Goal: Answer question/provide support: Share knowledge or assist other users

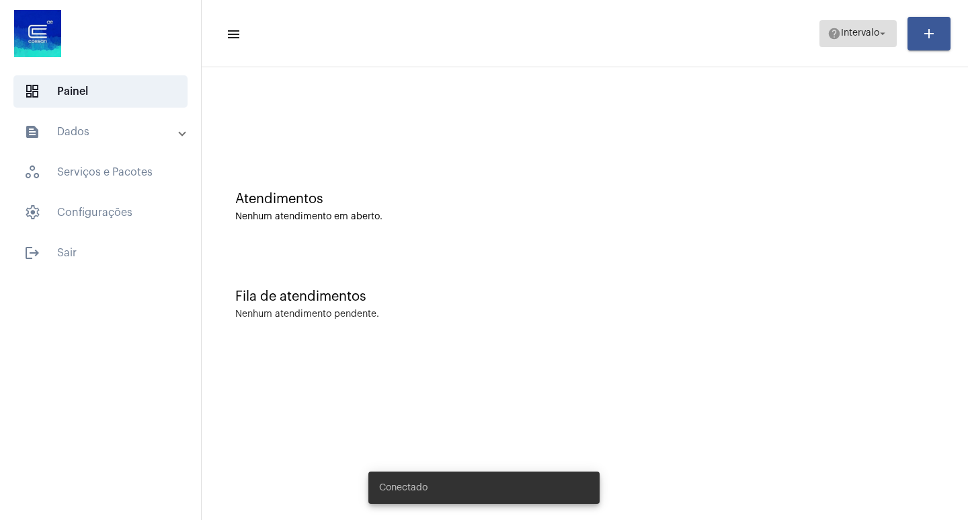
click at [852, 29] on span "Intervalo" at bounding box center [860, 33] width 38 height 9
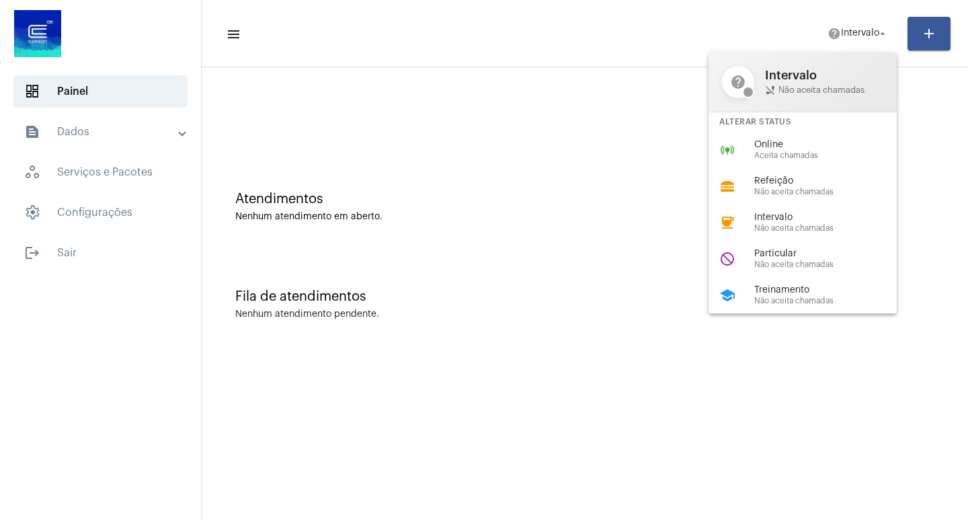
click at [66, 252] on div at bounding box center [484, 260] width 968 height 520
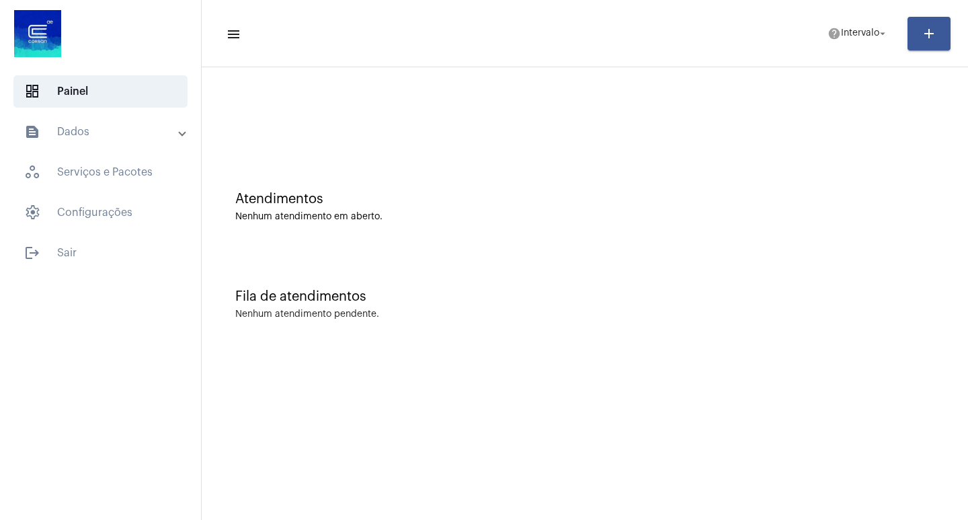
click at [66, 252] on span "logout Sair" at bounding box center [100, 253] width 174 height 32
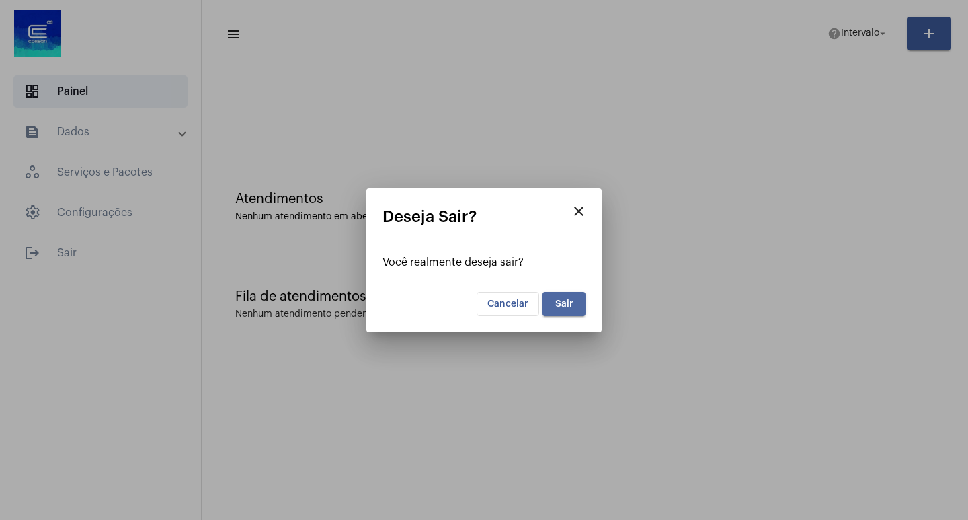
click at [563, 302] on span "Sair" at bounding box center [564, 303] width 18 height 9
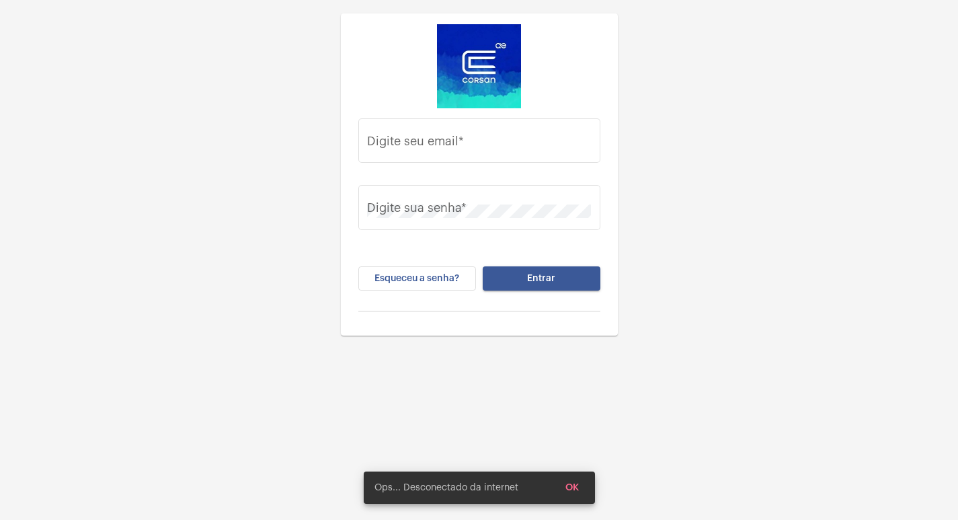
type input "gisele.vieira@operacaocorsan.com.br"
click at [538, 278] on span "Entrar" at bounding box center [541, 278] width 28 height 9
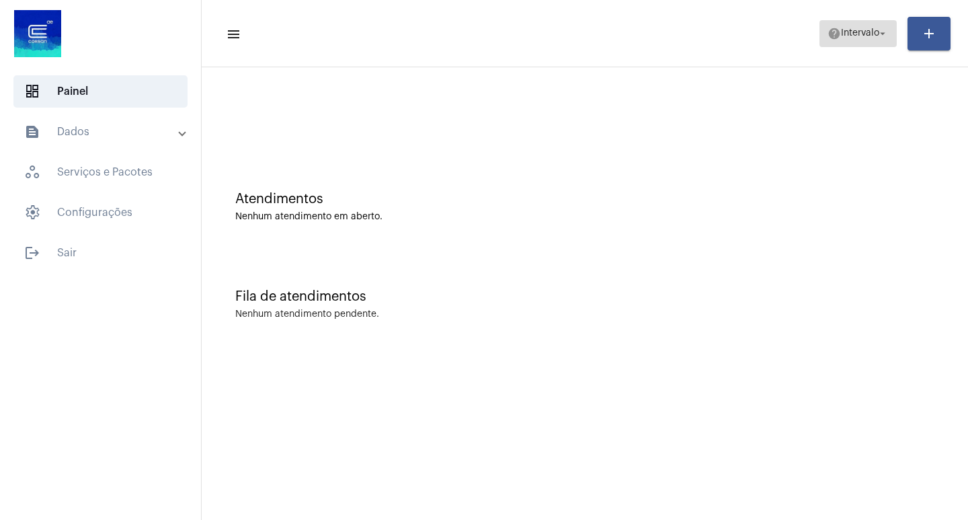
click at [887, 40] on span "help Intervalo arrow_drop_down" at bounding box center [857, 33] width 61 height 24
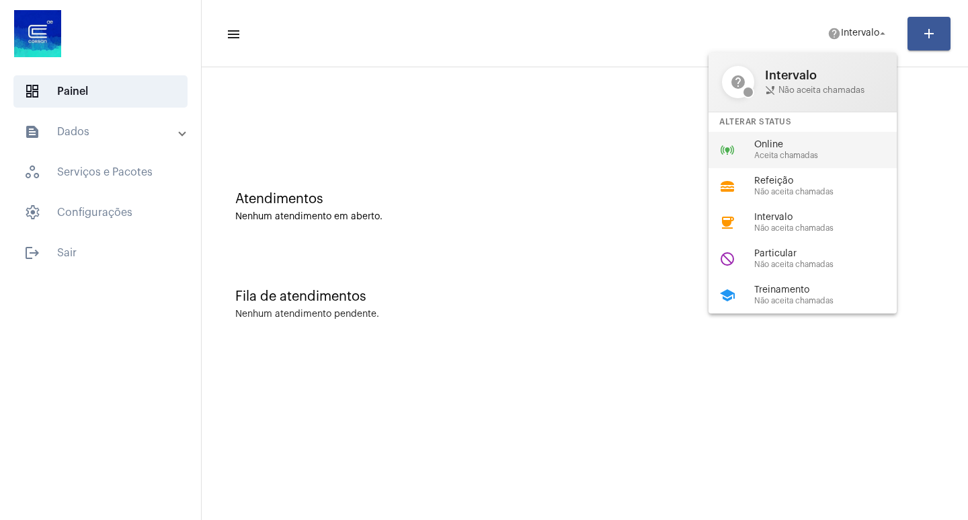
click at [805, 146] on span "Online" at bounding box center [830, 145] width 153 height 10
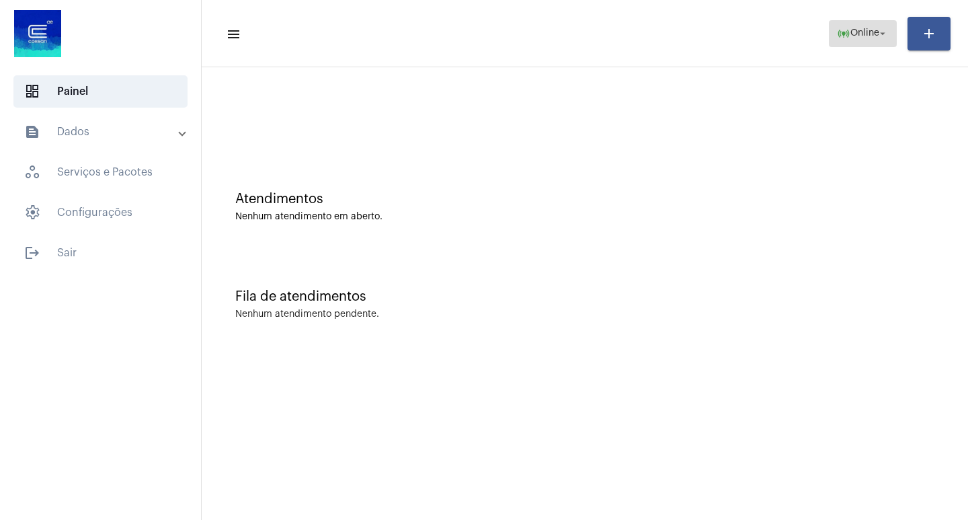
click at [855, 32] on span "Online" at bounding box center [864, 33] width 29 height 9
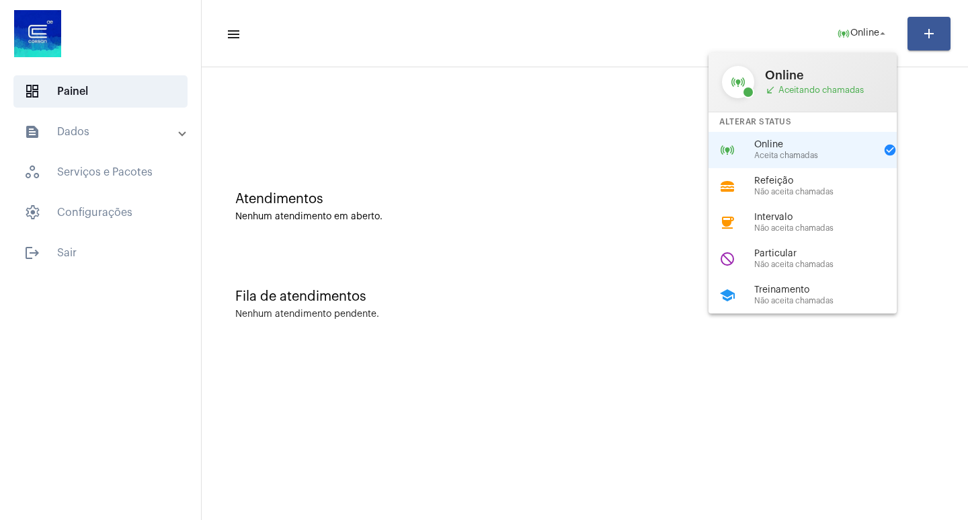
click at [92, 243] on div at bounding box center [484, 260] width 968 height 520
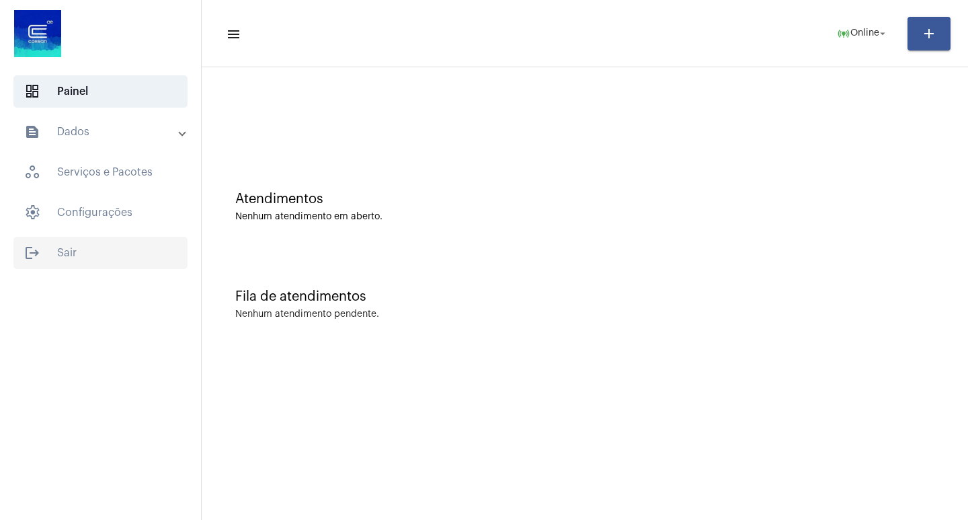
click at [50, 256] on span "logout Sair" at bounding box center [100, 253] width 174 height 32
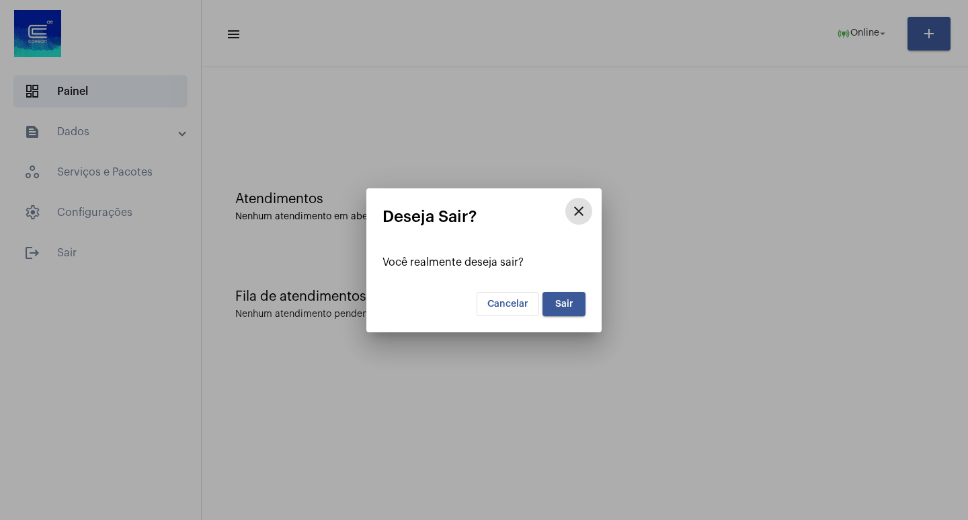
click at [558, 307] on span "Sair" at bounding box center [564, 303] width 18 height 9
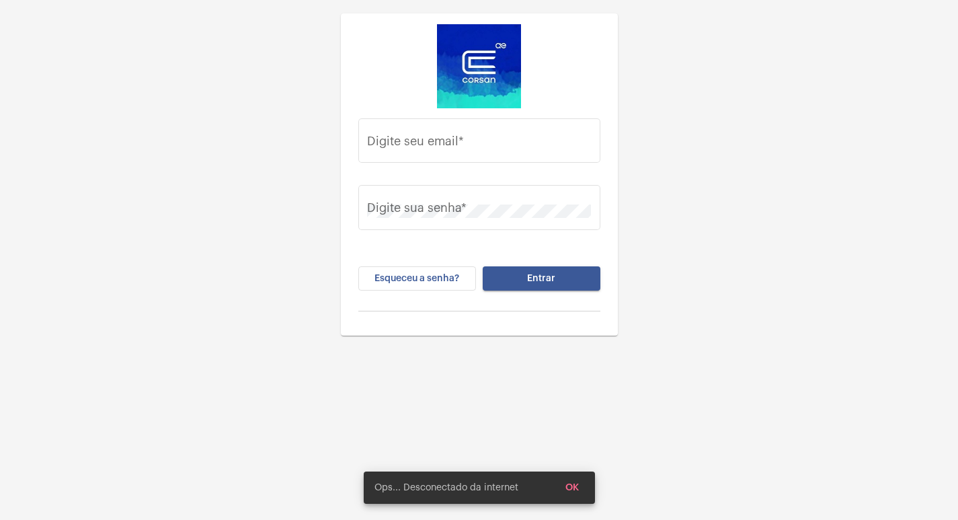
type input "gisele.vieira@operacaocorsan.com.br"
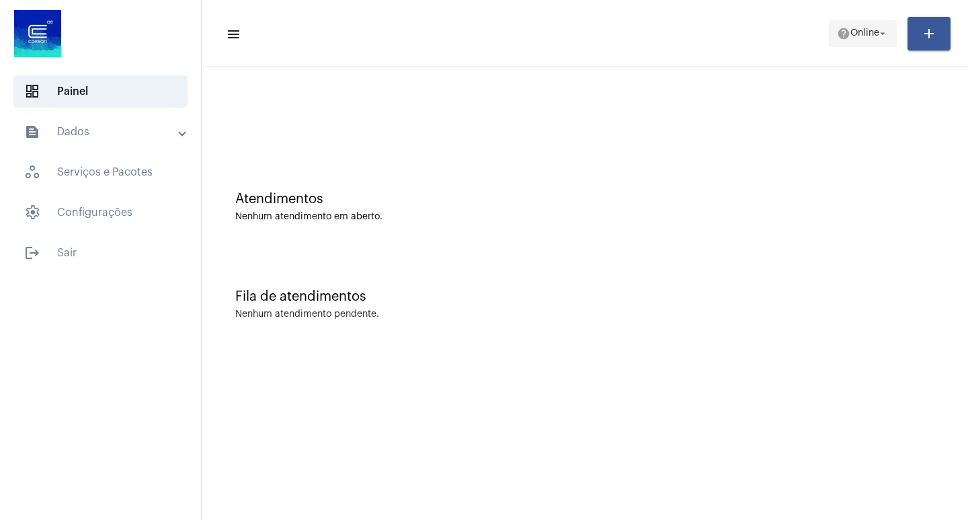
click at [889, 32] on button "help Online arrow_drop_down" at bounding box center [863, 33] width 68 height 27
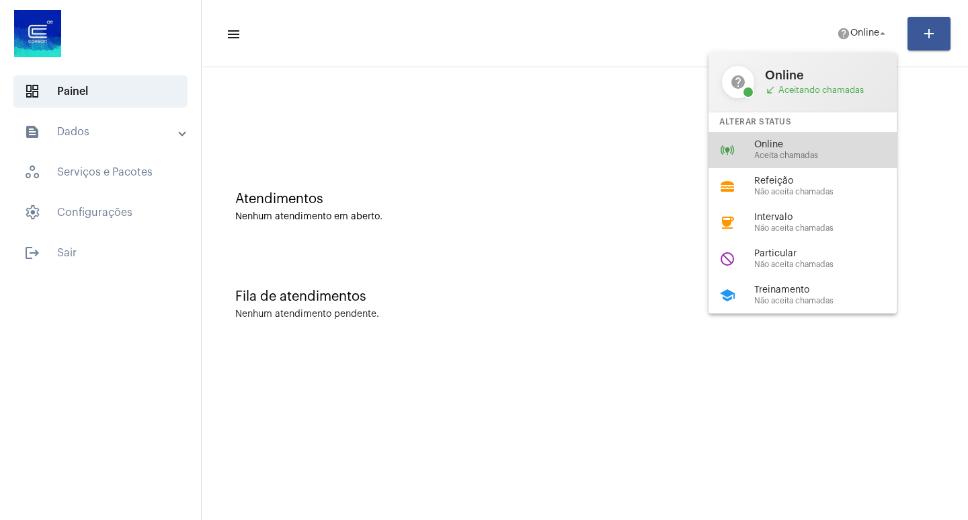
click at [801, 148] on span "Online" at bounding box center [830, 145] width 153 height 10
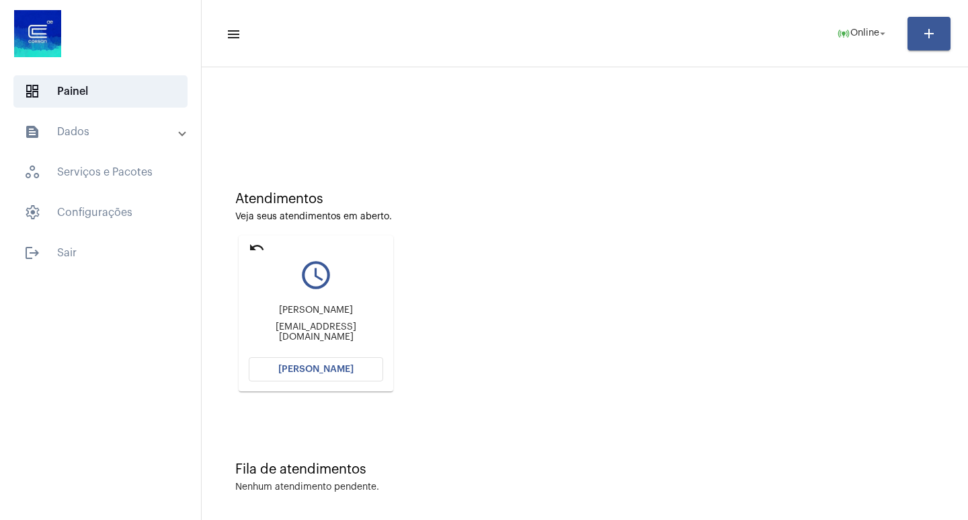
click at [324, 370] on span "Abrir Chamada" at bounding box center [315, 368] width 75 height 9
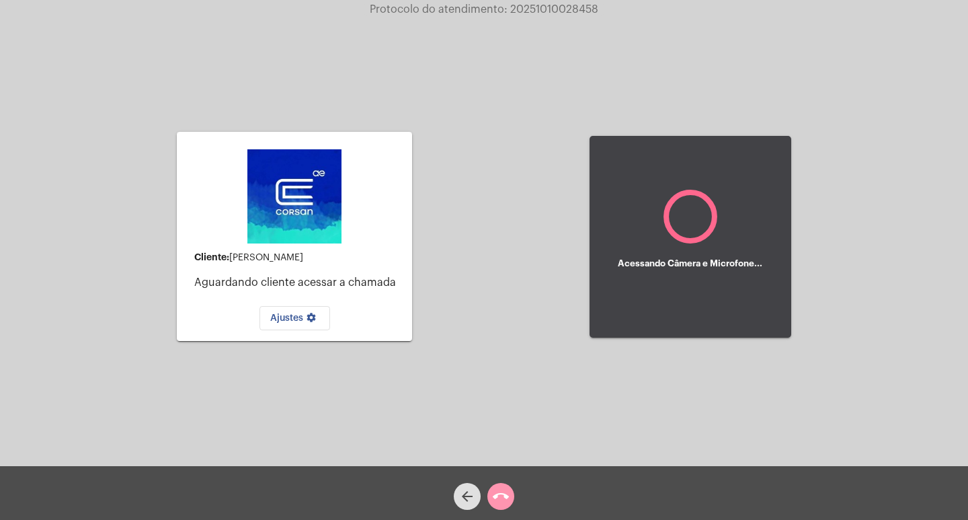
click at [287, 320] on span "Ajustes settings" at bounding box center [294, 317] width 49 height 9
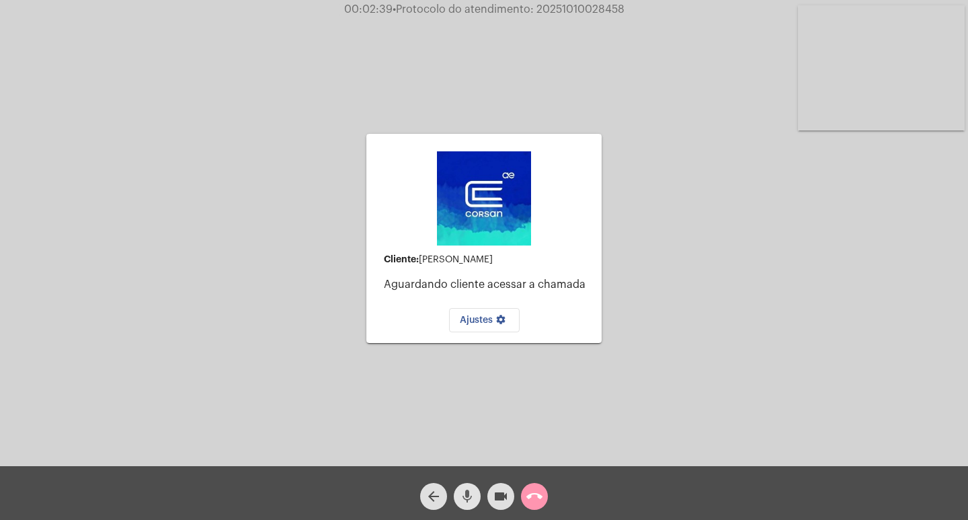
click at [467, 489] on mat-icon "mic" at bounding box center [467, 496] width 16 height 16
click at [500, 495] on mat-icon "videocam" at bounding box center [501, 496] width 16 height 16
click at [530, 491] on mat-icon "call_end" at bounding box center [534, 496] width 16 height 16
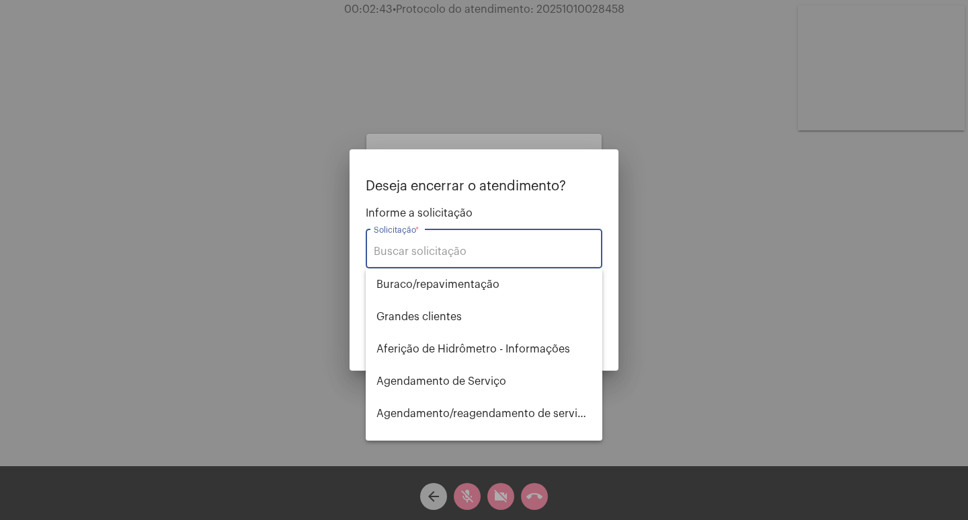
click at [409, 254] on input "Solicitação *" at bounding box center [484, 251] width 220 height 12
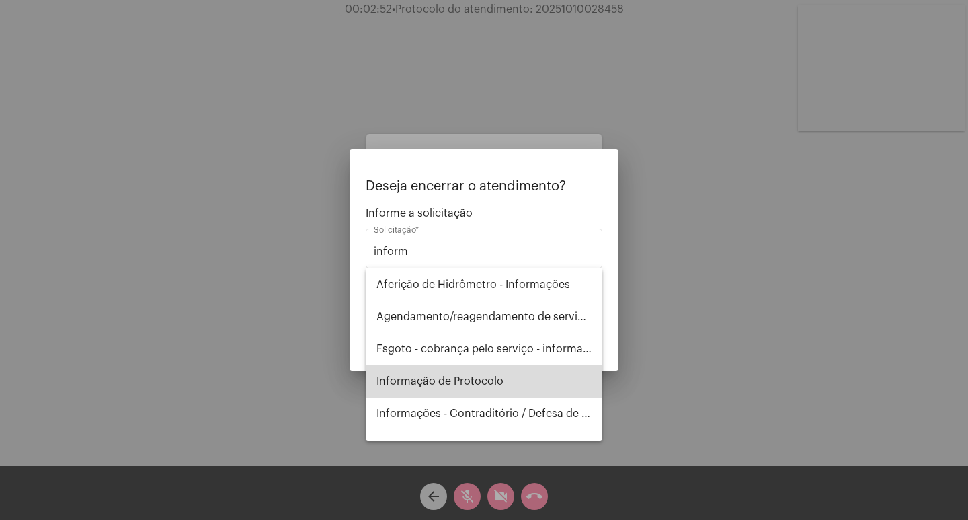
click at [486, 372] on span "Informação de Protocolo" at bounding box center [483, 381] width 215 height 32
type input "Informação de Protocolo"
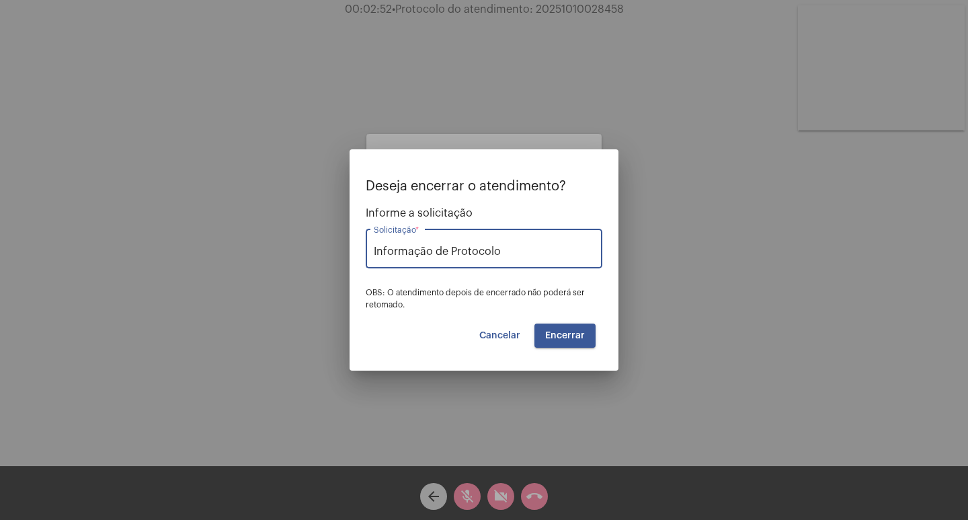
click at [560, 335] on span "Encerrar" at bounding box center [565, 335] width 40 height 9
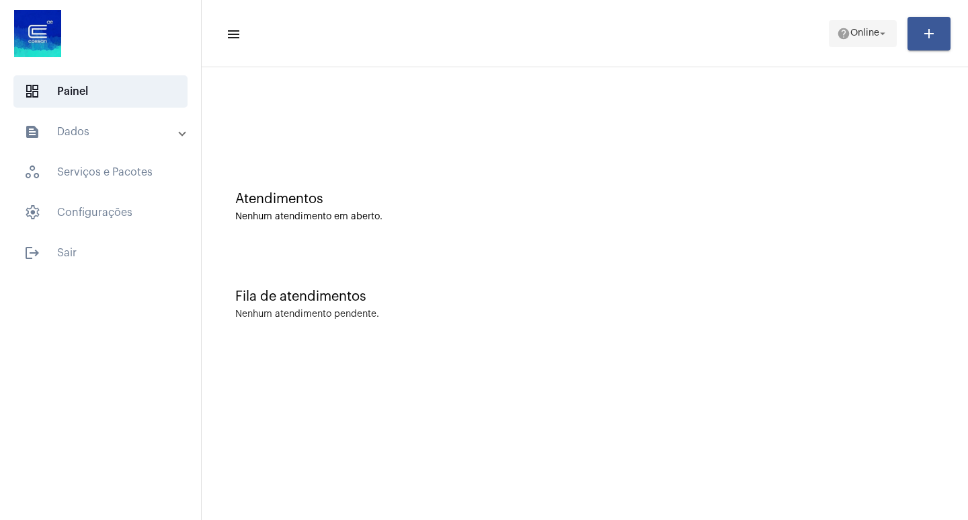
click at [886, 28] on mat-icon "arrow_drop_down" at bounding box center [883, 34] width 12 height 12
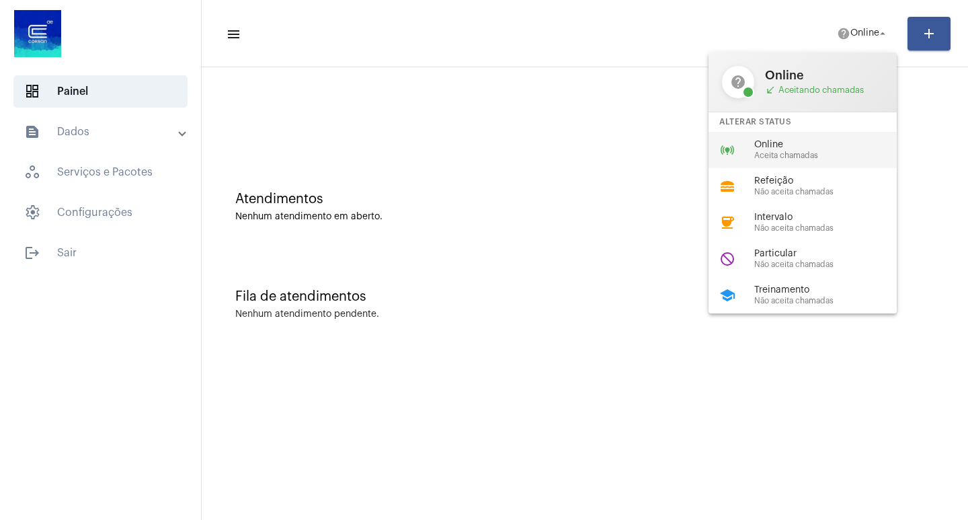
click at [805, 145] on span "Online" at bounding box center [830, 145] width 153 height 10
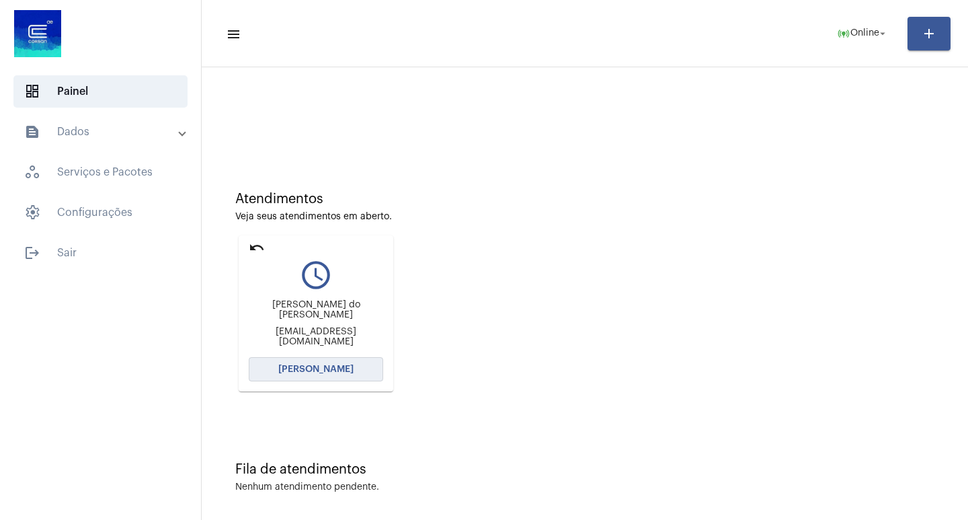
click at [307, 370] on span "[PERSON_NAME]" at bounding box center [315, 368] width 75 height 9
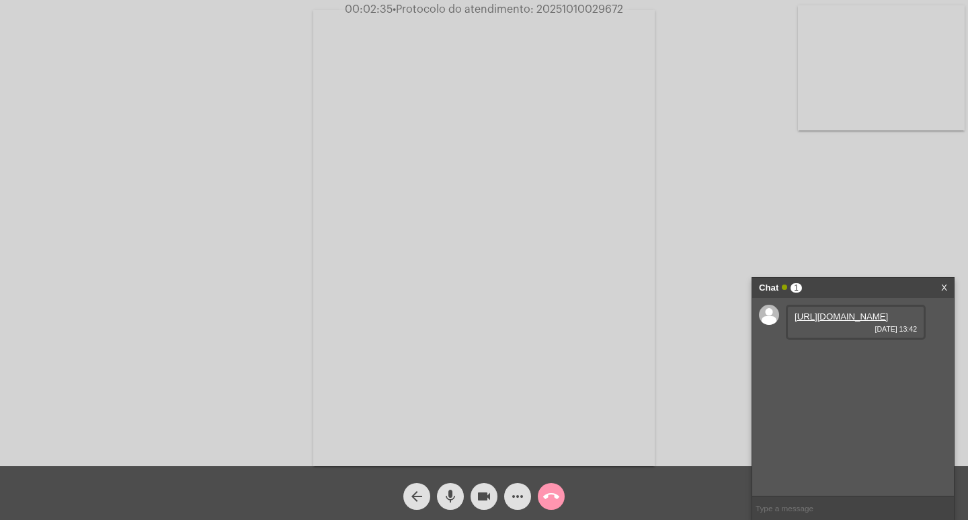
click at [841, 321] on link "https://neft-transfer-bucket.s3.amazonaws.com/temp-50229a4f-af05-ece3-37e4-82fd…" at bounding box center [841, 316] width 93 height 10
click at [841, 360] on link "https://neft-transfer-bucket.s3.amazonaws.com/temp-3424f0c2-939b-7728-39d1-e3c5…" at bounding box center [841, 355] width 93 height 10
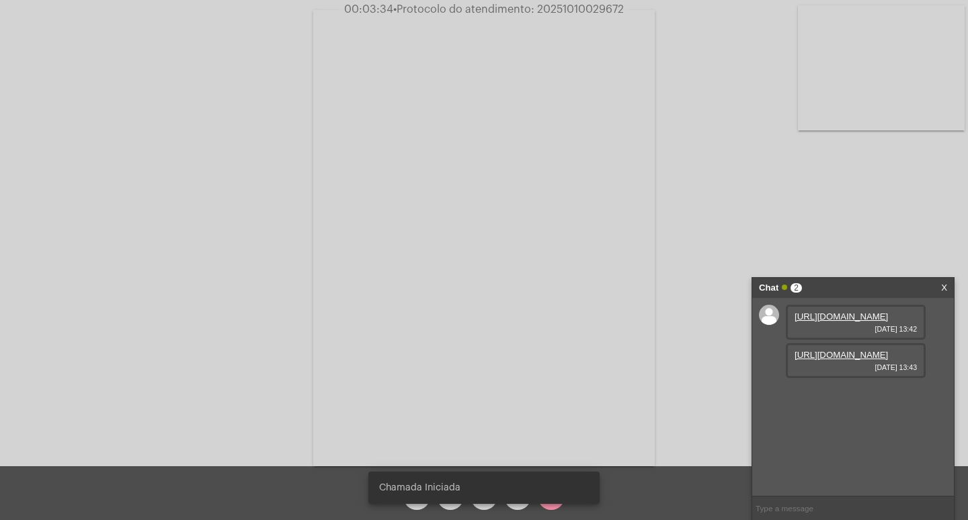
click at [836, 360] on link "https://neft-transfer-bucket.s3.amazonaws.com/temp-3424f0c2-939b-7728-39d1-e3c5…" at bounding box center [841, 355] width 93 height 10
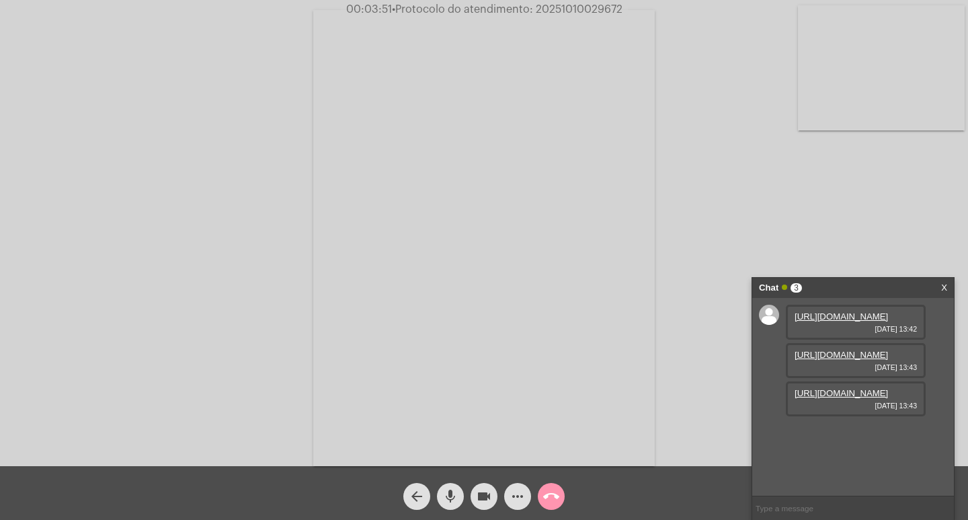
scroll to position [11, 0]
click at [835, 398] on link "https://neft-transfer-bucket.s3.amazonaws.com/temp-906e08ff-8bd3-3f34-78d9-ed40…" at bounding box center [841, 393] width 93 height 10
click at [854, 436] on link "https://neft-transfer-bucket.s3.amazonaws.com/temp-6c1c9550-412c-e82b-8bcf-2ab3…" at bounding box center [841, 431] width 93 height 10
click at [482, 491] on mat-icon "videocam" at bounding box center [484, 496] width 16 height 16
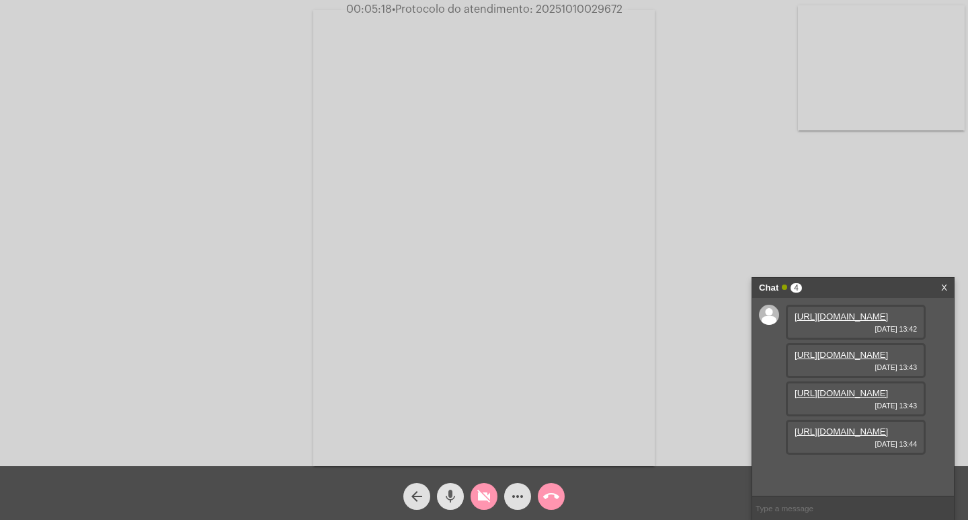
click at [450, 493] on mat-icon "mic" at bounding box center [450, 496] width 16 height 16
click at [834, 436] on link "https://neft-transfer-bucket.s3.amazonaws.com/temp-6c1c9550-412c-e82b-8bcf-2ab3…" at bounding box center [841, 431] width 93 height 10
click at [455, 489] on mat-icon "mic_off" at bounding box center [450, 496] width 16 height 16
click at [485, 495] on mat-icon "videocam_off" at bounding box center [484, 496] width 16 height 16
click at [444, 495] on mat-icon "mic" at bounding box center [450, 496] width 16 height 16
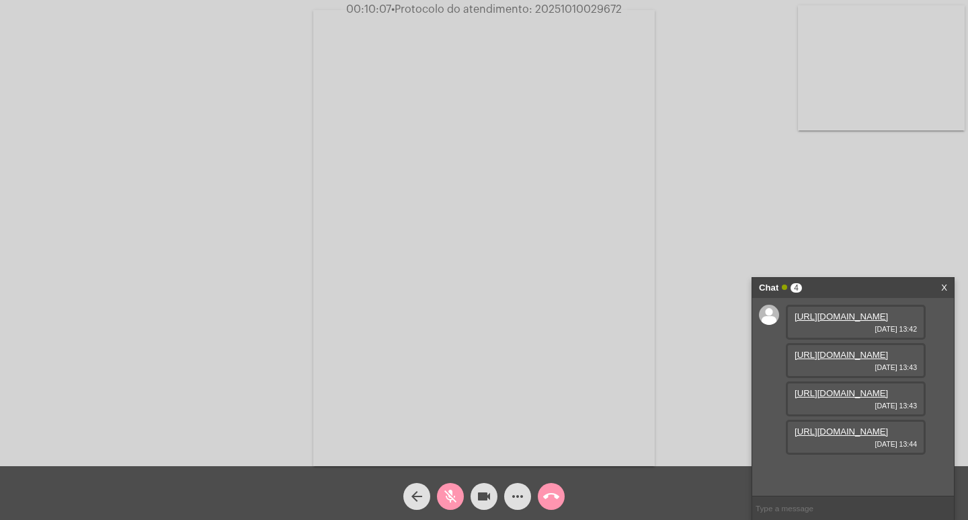
click at [482, 493] on mat-icon "videocam" at bounding box center [484, 496] width 16 height 16
click at [450, 492] on mat-icon "mic_off" at bounding box center [450, 496] width 16 height 16
click at [481, 494] on mat-icon "videocam_off" at bounding box center [484, 496] width 16 height 16
click at [483, 494] on mat-icon "videocam" at bounding box center [484, 496] width 16 height 16
click at [453, 495] on mat-icon "mic" at bounding box center [450, 496] width 16 height 16
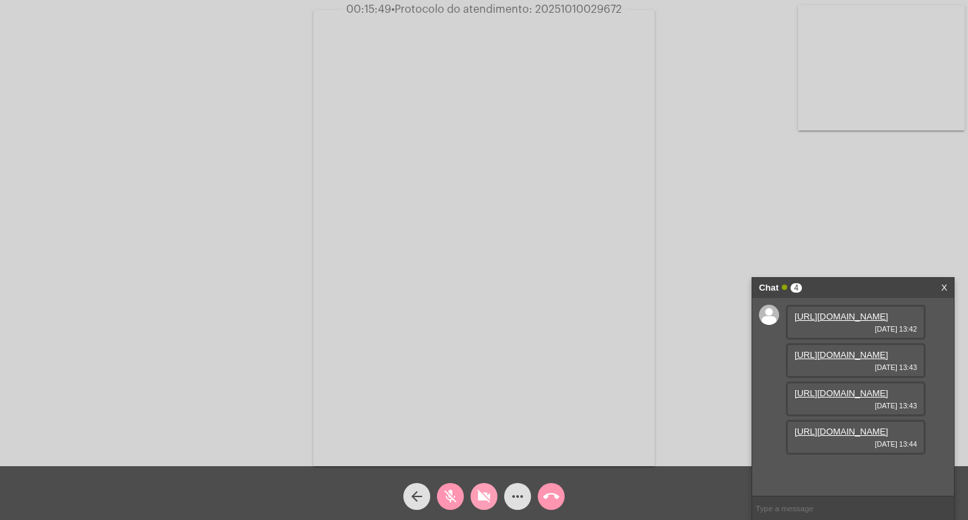
click at [491, 493] on mat-icon "videocam_off" at bounding box center [484, 496] width 16 height 16
click at [449, 494] on mat-icon "mic_off" at bounding box center [450, 496] width 16 height 16
click at [481, 496] on mat-icon "videocam" at bounding box center [484, 496] width 16 height 16
click at [449, 493] on mat-icon "mic" at bounding box center [450, 496] width 16 height 16
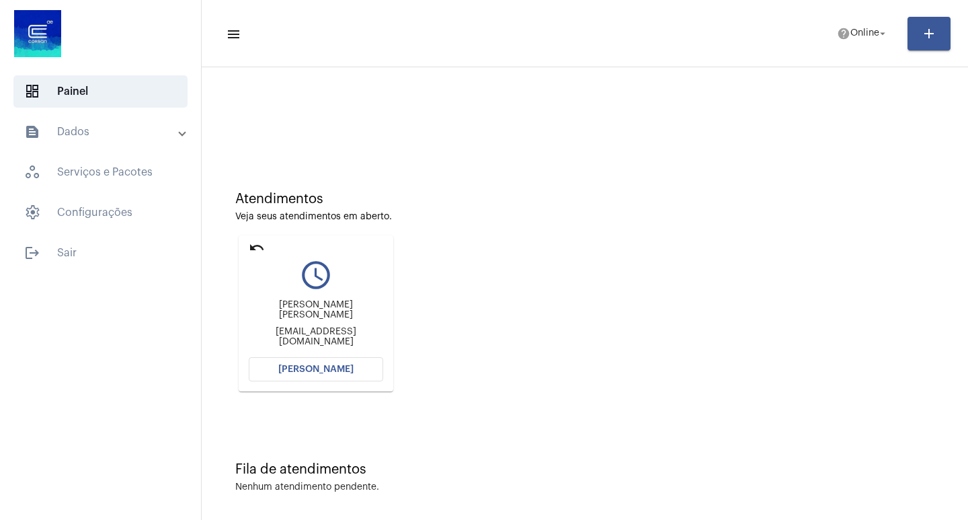
click at [307, 368] on span "[PERSON_NAME]" at bounding box center [315, 368] width 75 height 9
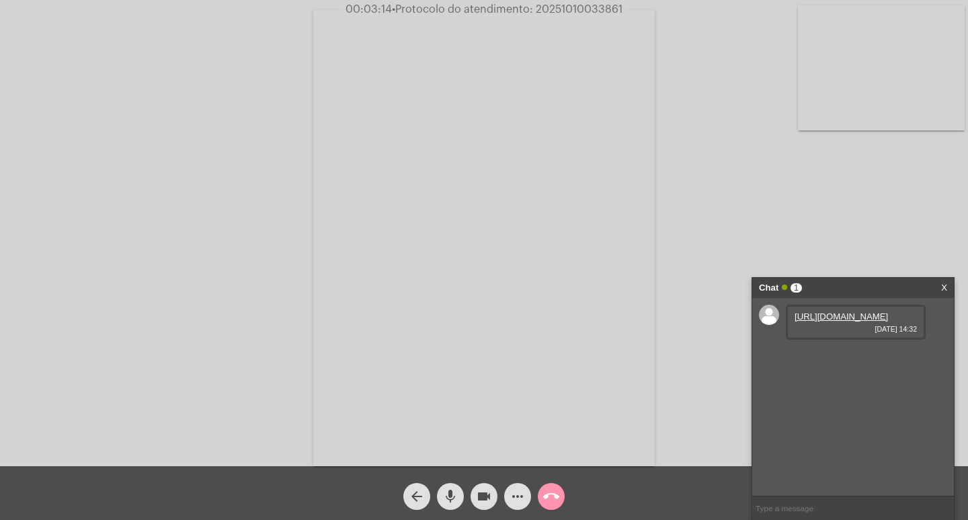
click at [814, 321] on link "[URL][DOMAIN_NAME]" at bounding box center [841, 316] width 93 height 10
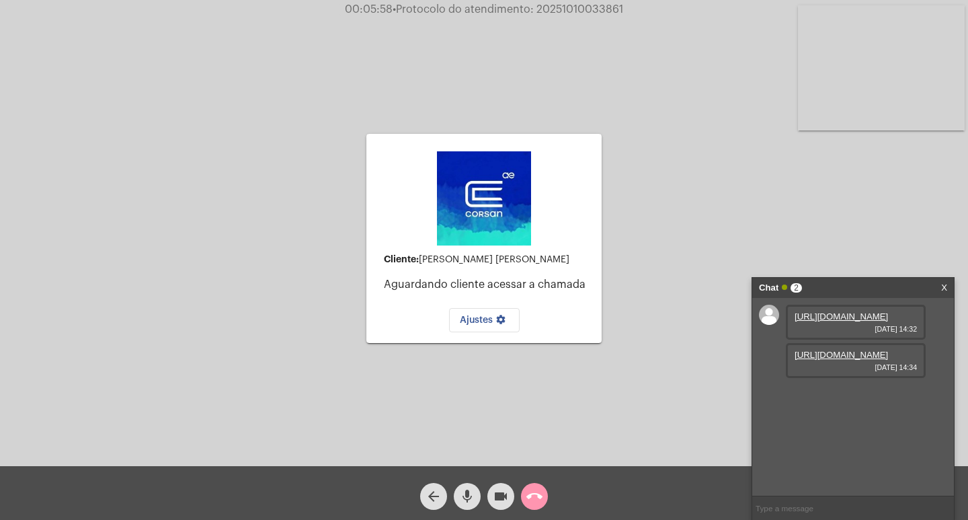
click at [835, 360] on link "[URL][DOMAIN_NAME]" at bounding box center [841, 355] width 93 height 10
click at [432, 497] on mat-icon "arrow_back" at bounding box center [434, 496] width 16 height 16
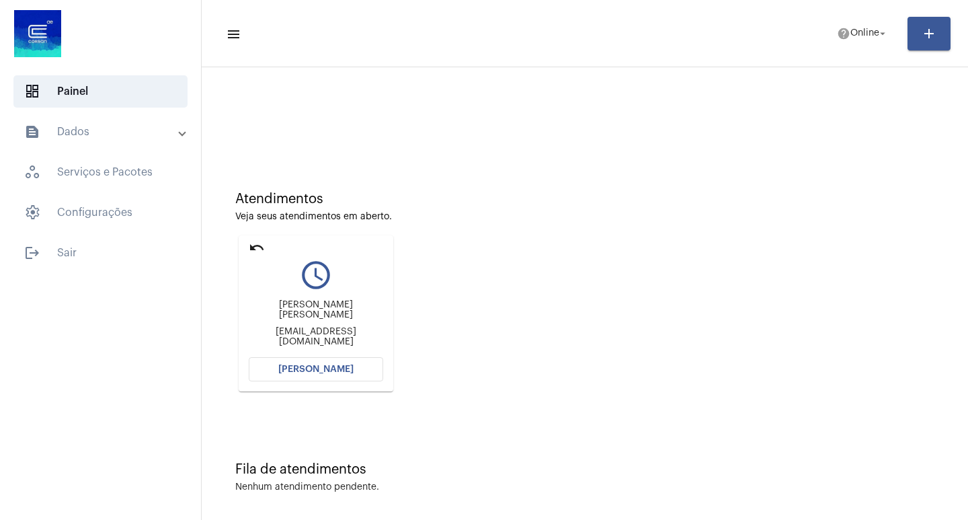
click at [308, 366] on span "[PERSON_NAME]" at bounding box center [315, 368] width 75 height 9
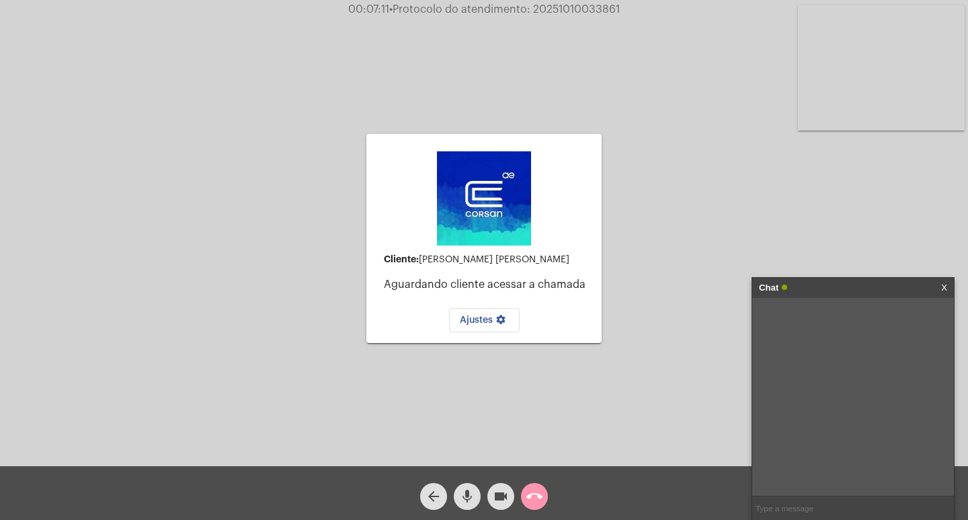
click at [793, 508] on input "text" at bounding box center [853, 508] width 202 height 24
click at [799, 508] on input "text" at bounding box center [853, 508] width 202 height 24
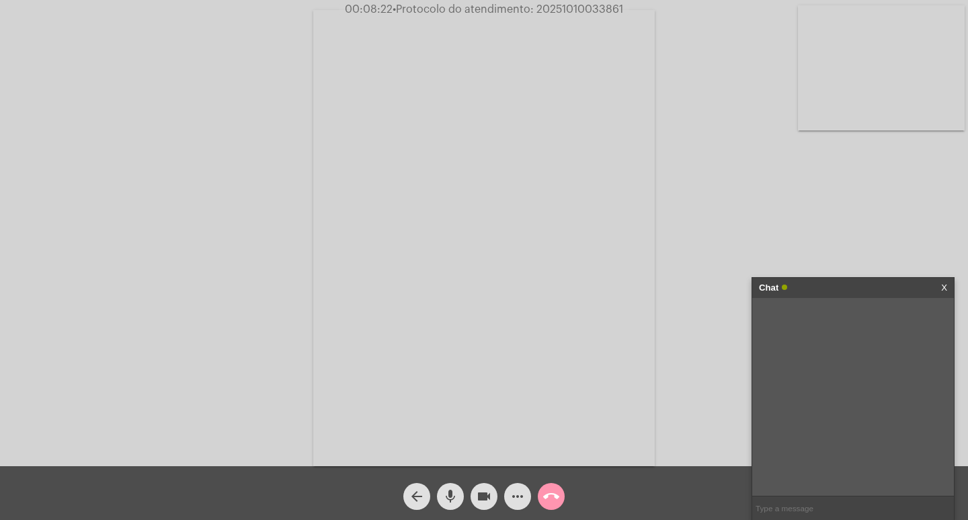
drag, startPoint x: 754, startPoint y: 202, endPoint x: 747, endPoint y: 231, distance: 30.2
click at [754, 202] on div "Acessando Câmera e Microfone..." at bounding box center [483, 236] width 965 height 466
click at [725, 200] on div "Acessando Câmera e Microfone..." at bounding box center [483, 236] width 965 height 466
click at [676, 277] on div "Acessando Câmera e Microfone..." at bounding box center [483, 236] width 965 height 466
click at [417, 491] on mat-icon "arrow_back" at bounding box center [417, 496] width 16 height 16
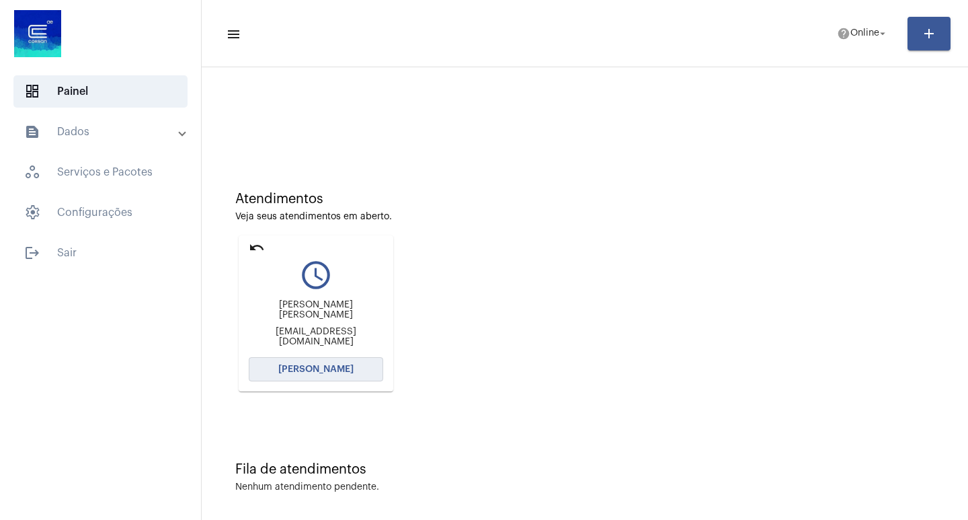
click at [319, 367] on span "[PERSON_NAME]" at bounding box center [315, 368] width 75 height 9
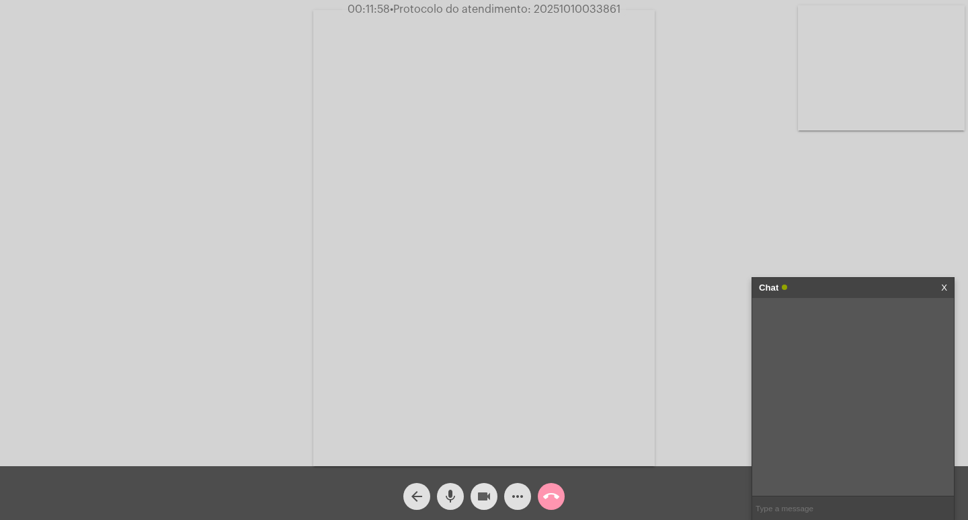
click at [485, 493] on mat-icon "videocam" at bounding box center [484, 496] width 16 height 16
click at [451, 495] on mat-icon "mic" at bounding box center [450, 496] width 16 height 16
click at [451, 495] on mat-icon "mic_off" at bounding box center [450, 496] width 16 height 16
click at [483, 490] on mat-icon "videocam_off" at bounding box center [484, 496] width 16 height 16
click at [786, 510] on input "text" at bounding box center [853, 508] width 202 height 24
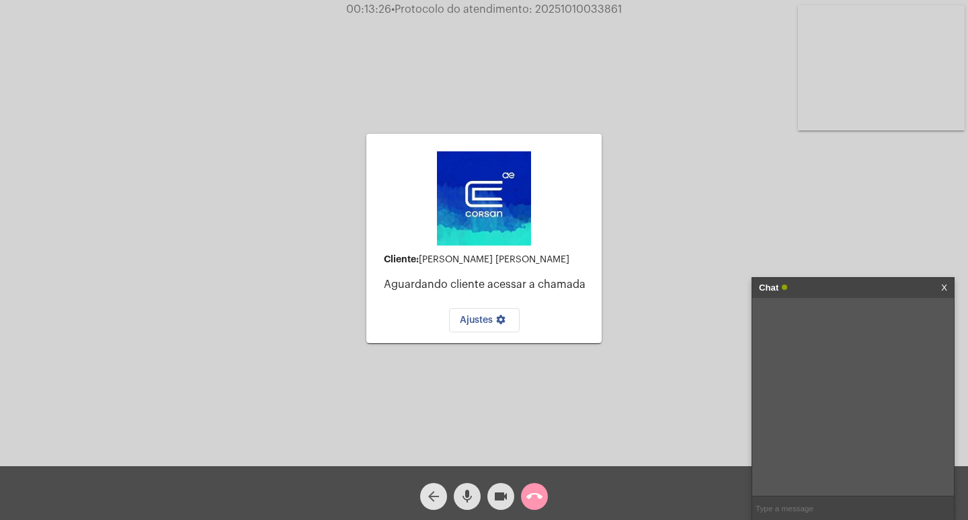
click at [430, 499] on mat-icon "arrow_back" at bounding box center [434, 496] width 16 height 16
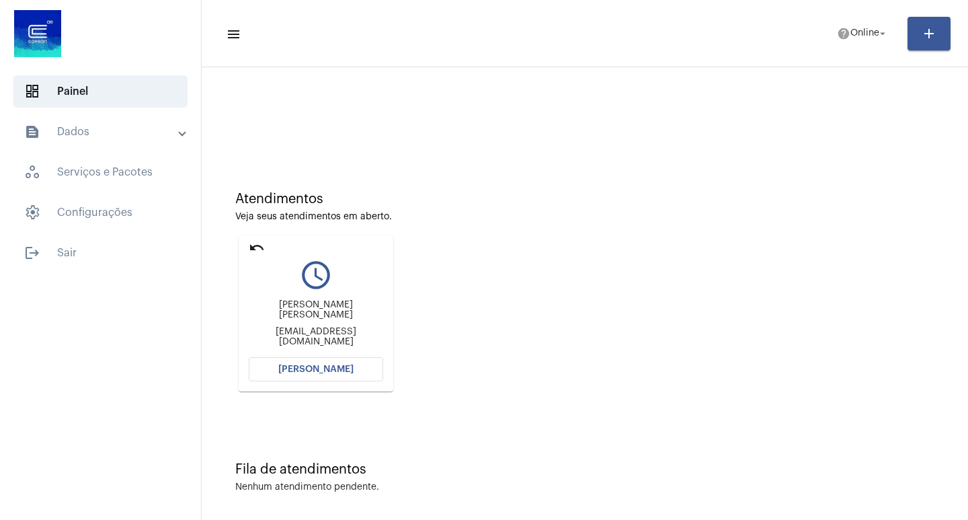
click at [307, 370] on span "[PERSON_NAME]" at bounding box center [315, 368] width 75 height 9
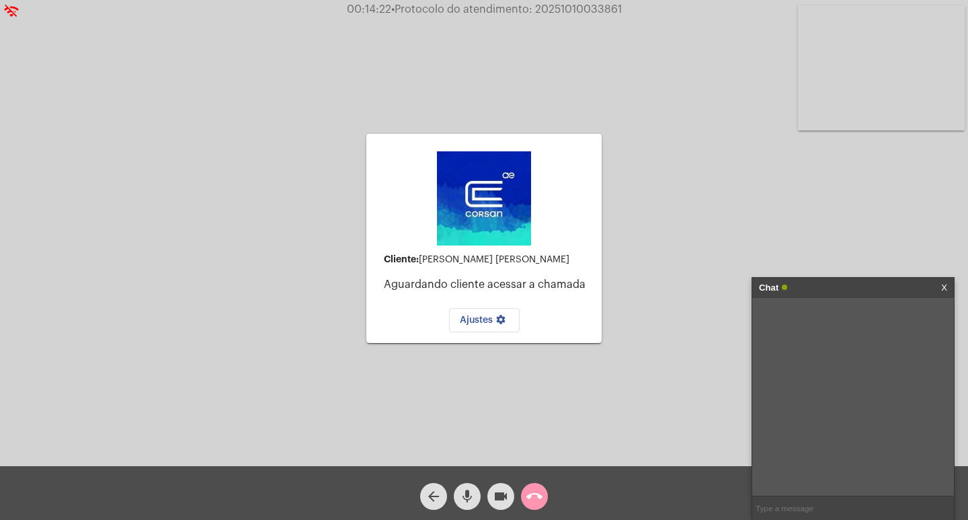
click at [499, 493] on mat-icon "videocam" at bounding box center [501, 496] width 16 height 16
click at [462, 494] on mat-icon "mic" at bounding box center [467, 496] width 16 height 16
click at [533, 492] on mat-icon "call_end" at bounding box center [534, 496] width 16 height 16
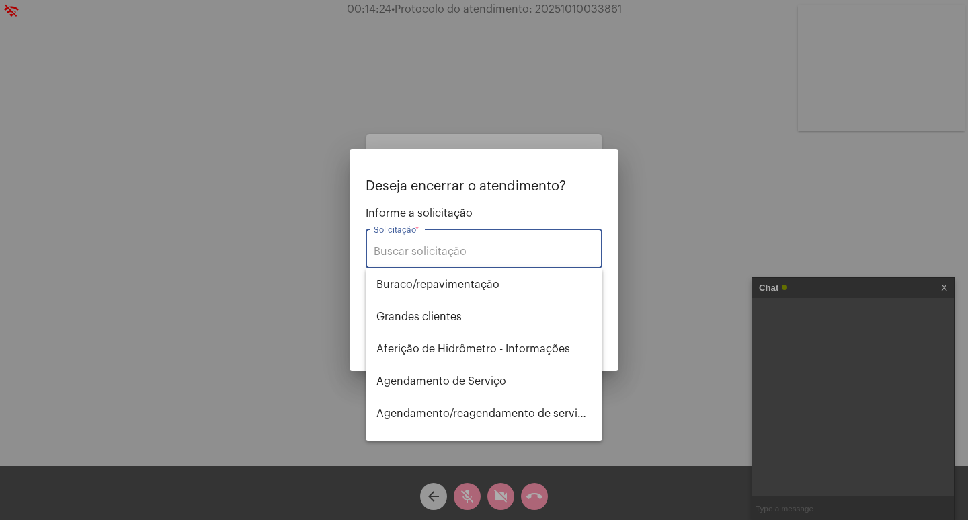
click at [419, 250] on input "Solicitação *" at bounding box center [484, 251] width 220 height 12
type input "I"
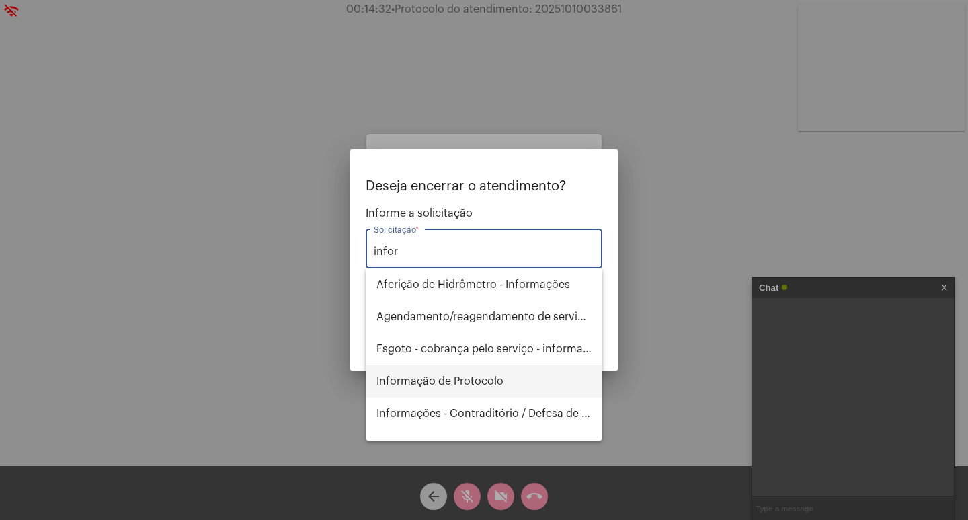
click at [458, 377] on span "Informação de Protocolo" at bounding box center [483, 381] width 215 height 32
type input "Informação de Protocolo"
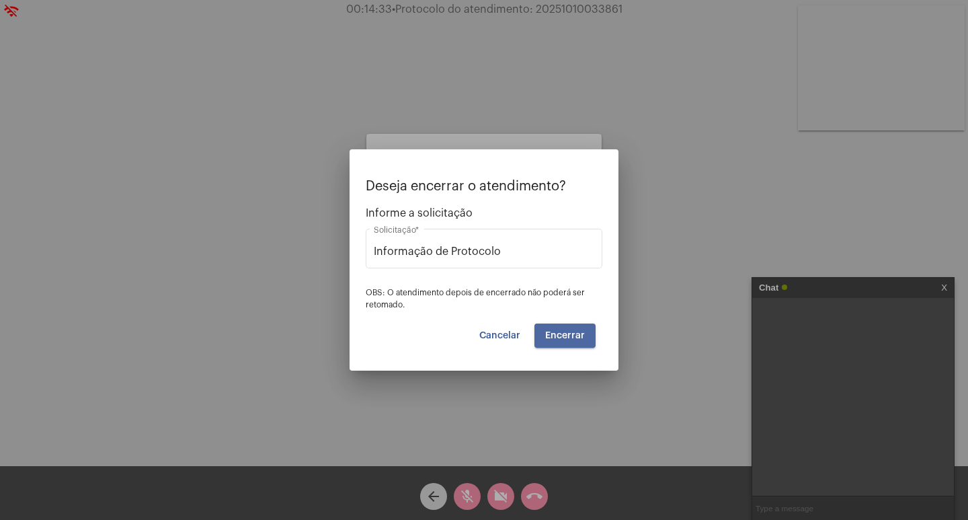
click at [575, 337] on span "Encerrar" at bounding box center [565, 335] width 40 height 9
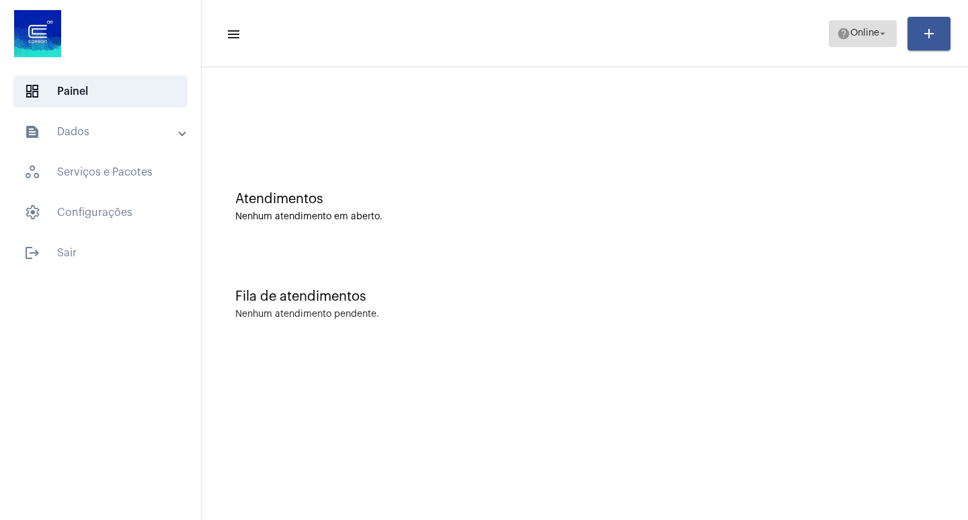
click at [875, 30] on span "Online" at bounding box center [864, 33] width 29 height 9
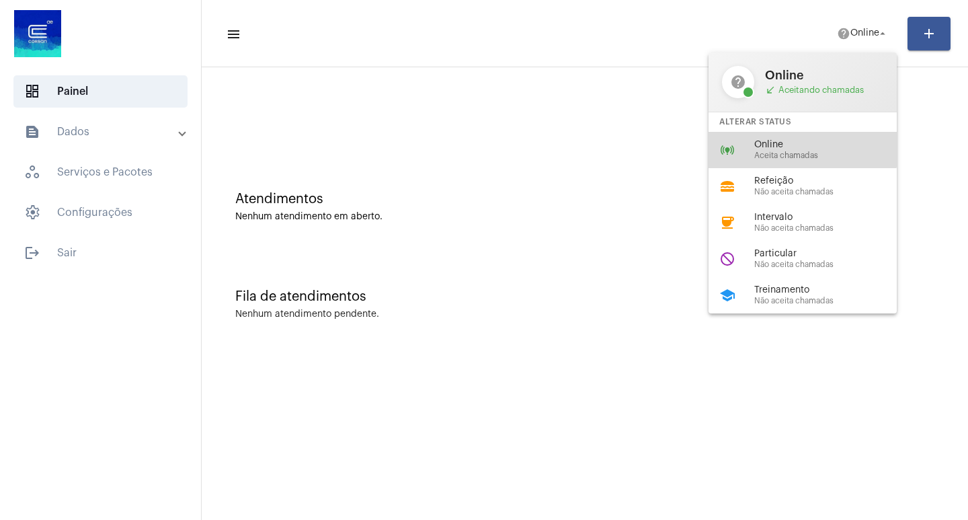
click at [793, 143] on span "Online" at bounding box center [830, 145] width 153 height 10
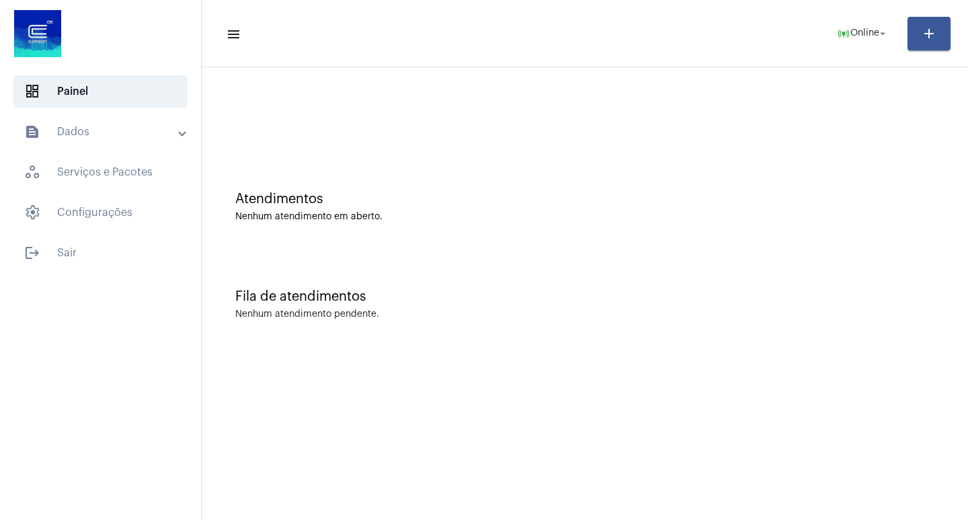
click at [97, 127] on mat-panel-title "text_snippet_outlined Dados" at bounding box center [101, 132] width 155 height 16
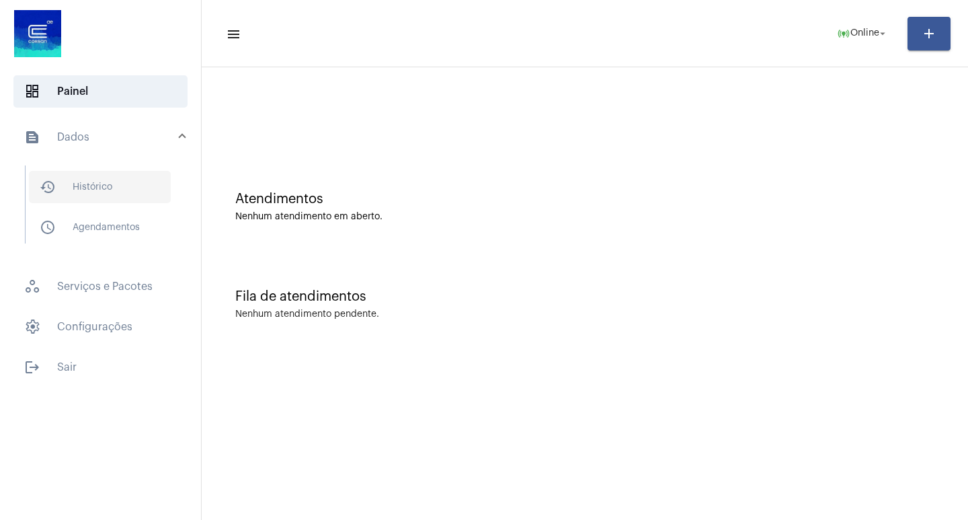
click at [110, 191] on span "history_outlined Histórico" at bounding box center [100, 187] width 142 height 32
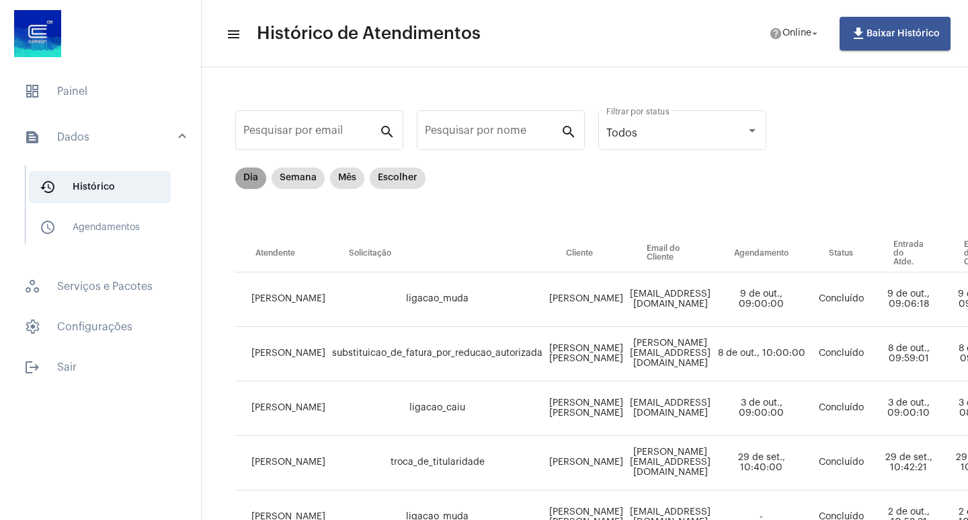
click at [247, 176] on mat-chip "Dia" at bounding box center [250, 178] width 31 height 22
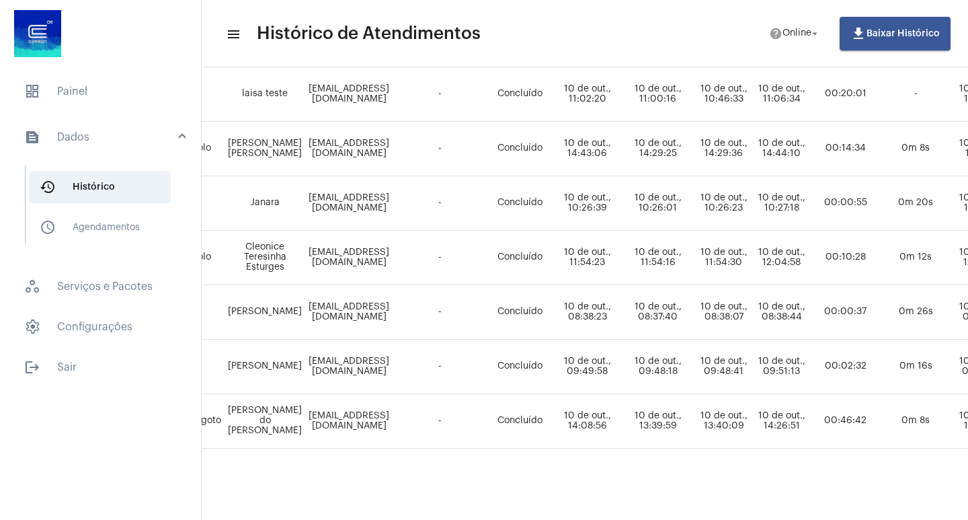
scroll to position [324, 0]
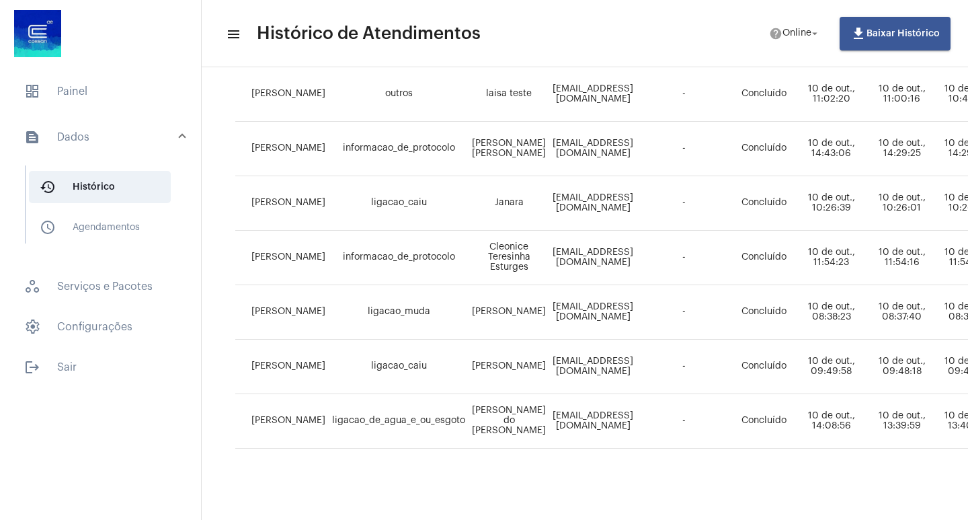
drag, startPoint x: 462, startPoint y: 403, endPoint x: 514, endPoint y: 426, distance: 56.9
click at [514, 426] on td "[PERSON_NAME] do [PERSON_NAME]" at bounding box center [509, 421] width 81 height 54
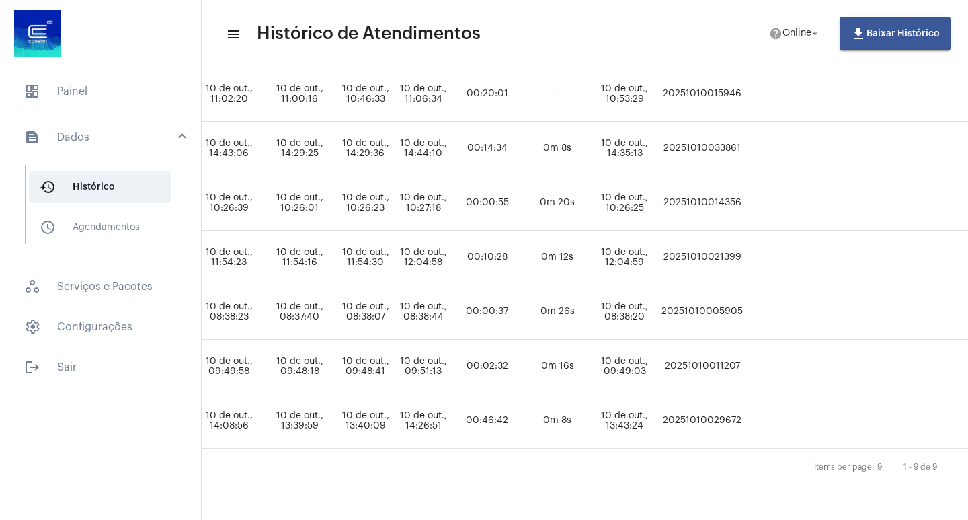
scroll to position [324, 624]
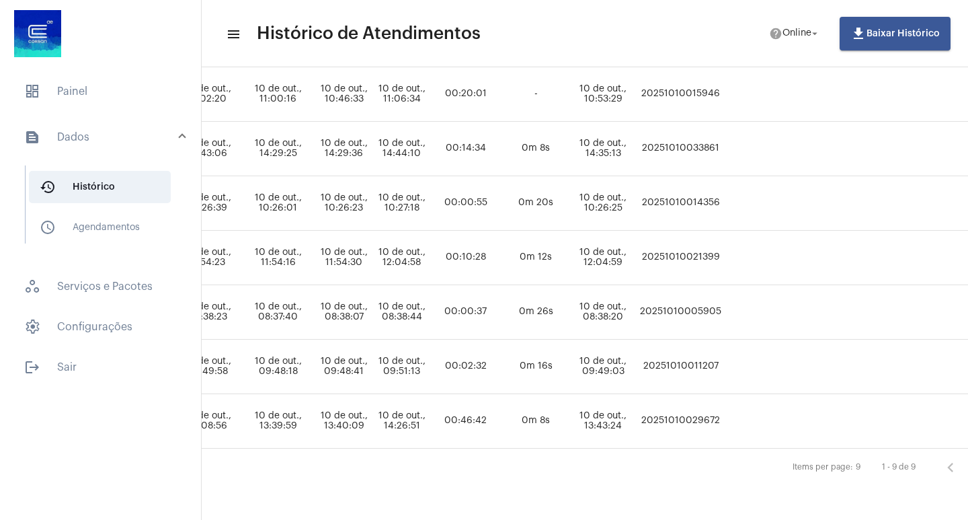
drag, startPoint x: 677, startPoint y: 408, endPoint x: 769, endPoint y: 408, distance: 92.1
click at [769, 408] on tr "[PERSON_NAME] ligacao_de_agua_e_ou_esgoto [PERSON_NAME] do [PERSON_NAME] [EMAIL…" at bounding box center [303, 421] width 1385 height 54
copy td "20251010029672"
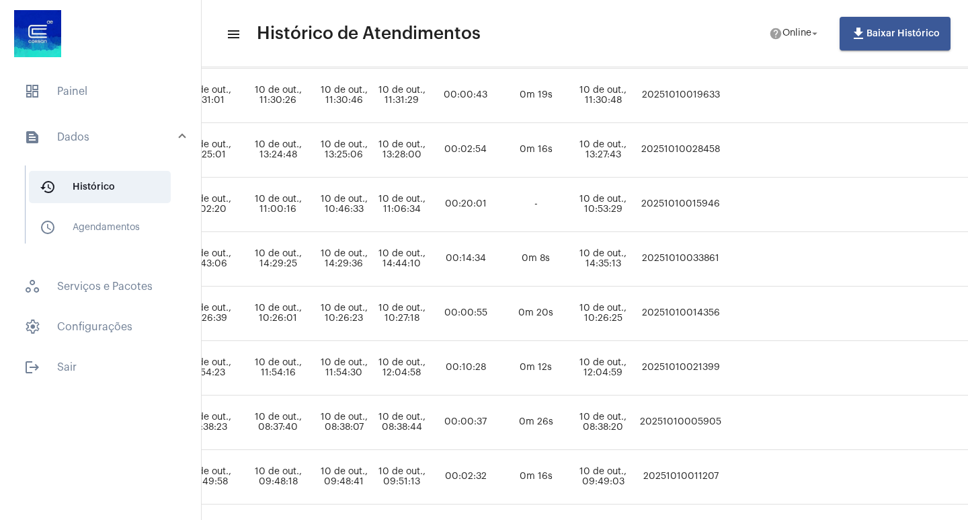
scroll to position [55, 624]
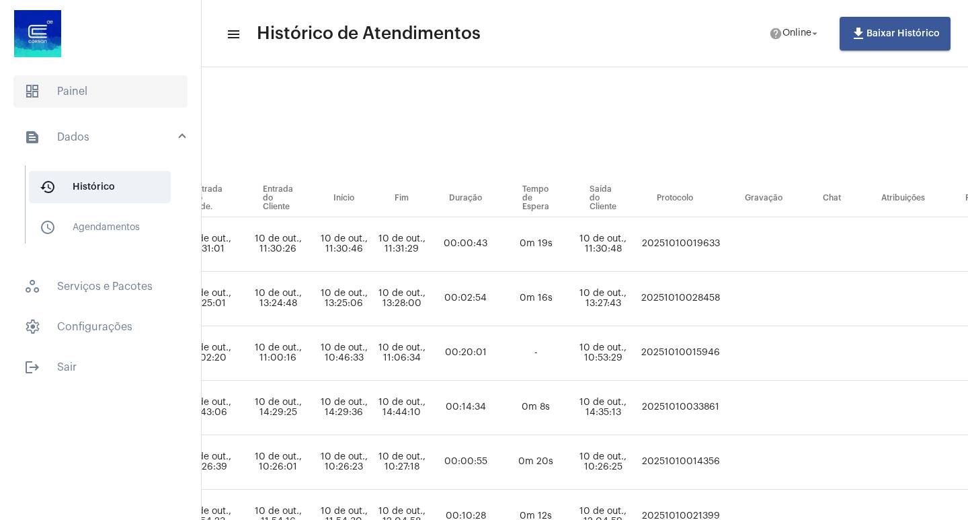
click at [71, 95] on span "dashboard Painel" at bounding box center [100, 91] width 174 height 32
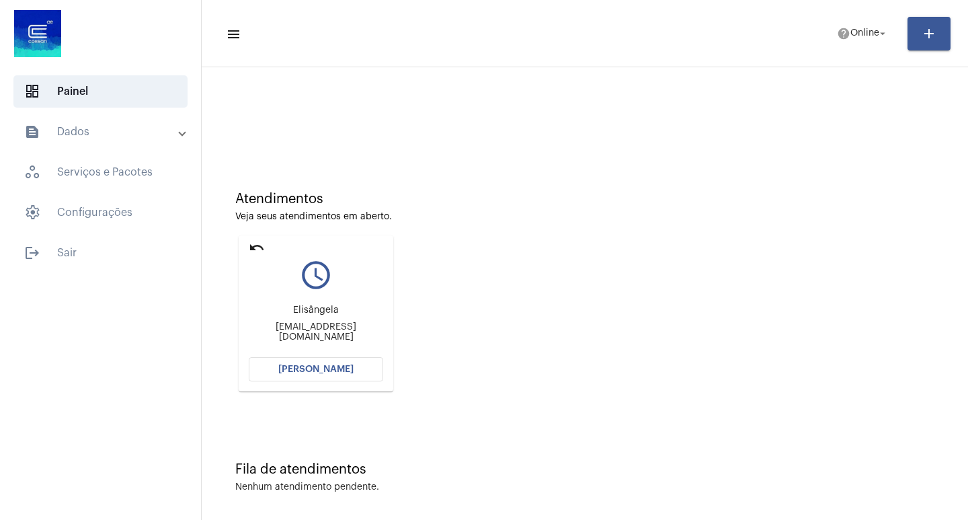
click at [317, 370] on span "[PERSON_NAME]" at bounding box center [315, 368] width 75 height 9
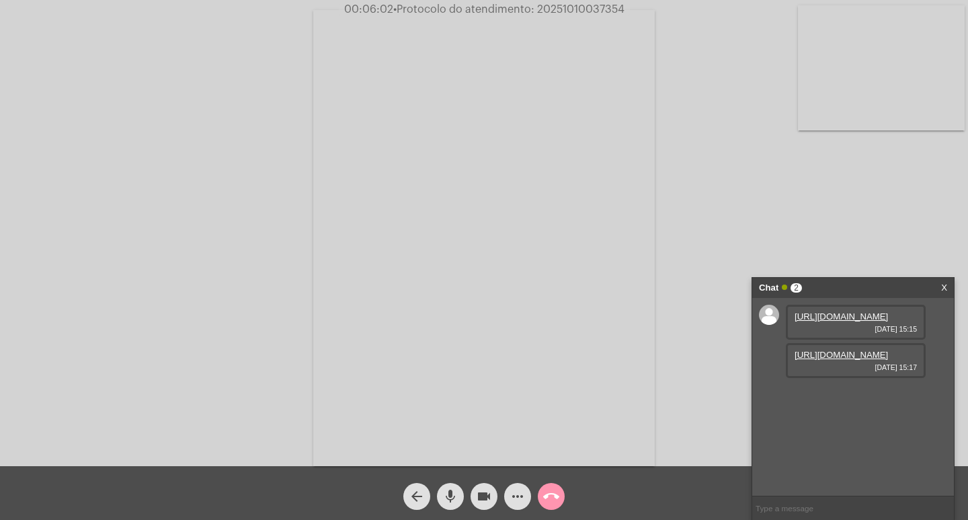
click at [846, 321] on link "[URL][DOMAIN_NAME]" at bounding box center [841, 316] width 93 height 10
click at [842, 360] on link "[URL][DOMAIN_NAME]" at bounding box center [841, 355] width 93 height 10
click at [837, 398] on link "[URL][DOMAIN_NAME]" at bounding box center [841, 393] width 93 height 10
click at [840, 398] on link "[URL][DOMAIN_NAME]" at bounding box center [841, 393] width 93 height 10
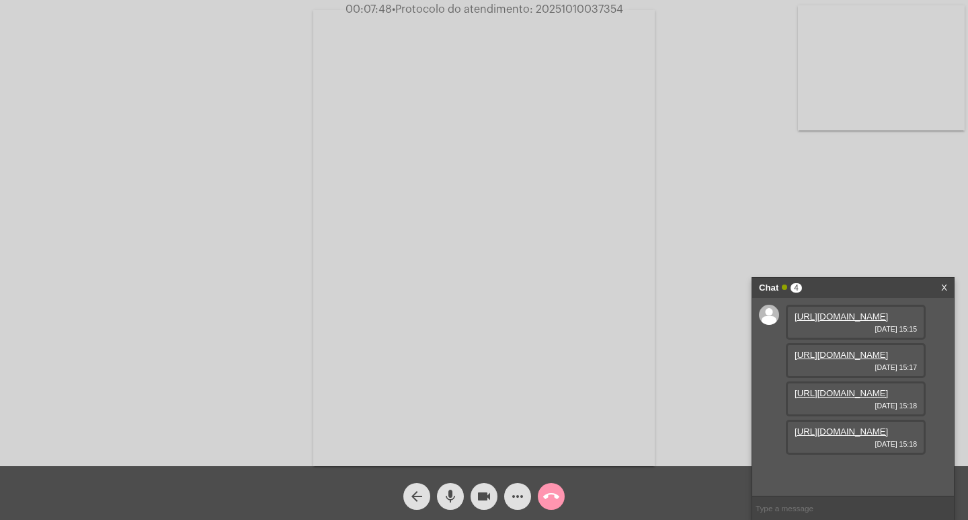
click at [840, 436] on link "[URL][DOMAIN_NAME]" at bounding box center [841, 431] width 93 height 10
click at [417, 495] on mat-icon "arrow_back" at bounding box center [417, 496] width 16 height 16
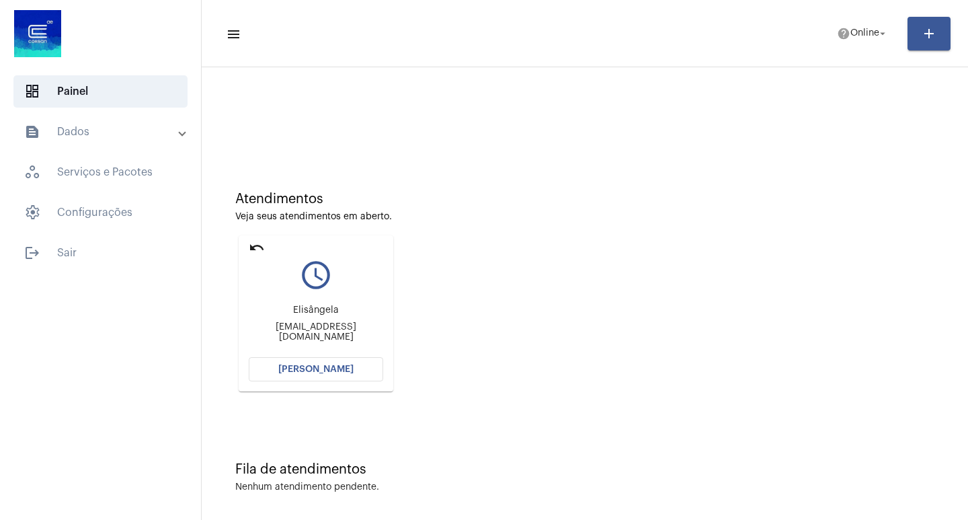
click at [311, 372] on span "[PERSON_NAME]" at bounding box center [315, 368] width 75 height 9
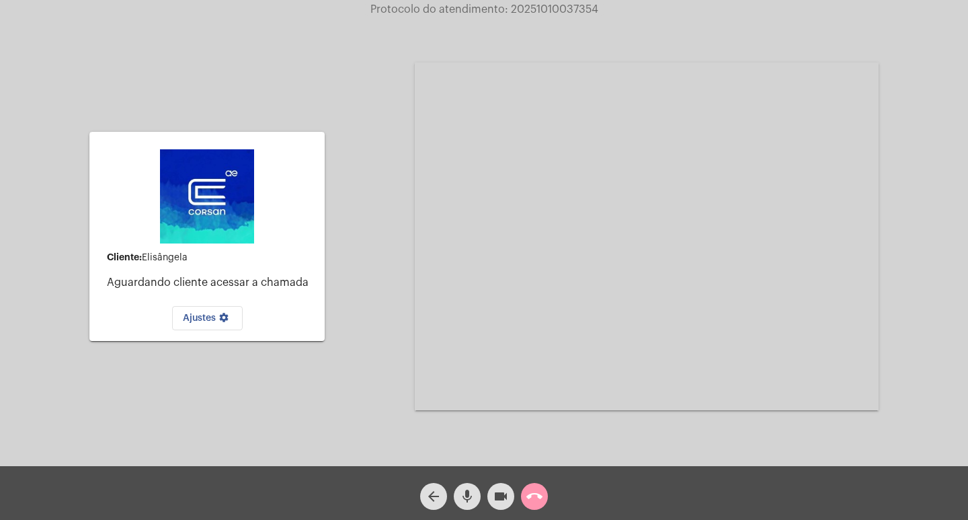
click at [505, 494] on mat-icon "videocam" at bounding box center [501, 496] width 16 height 16
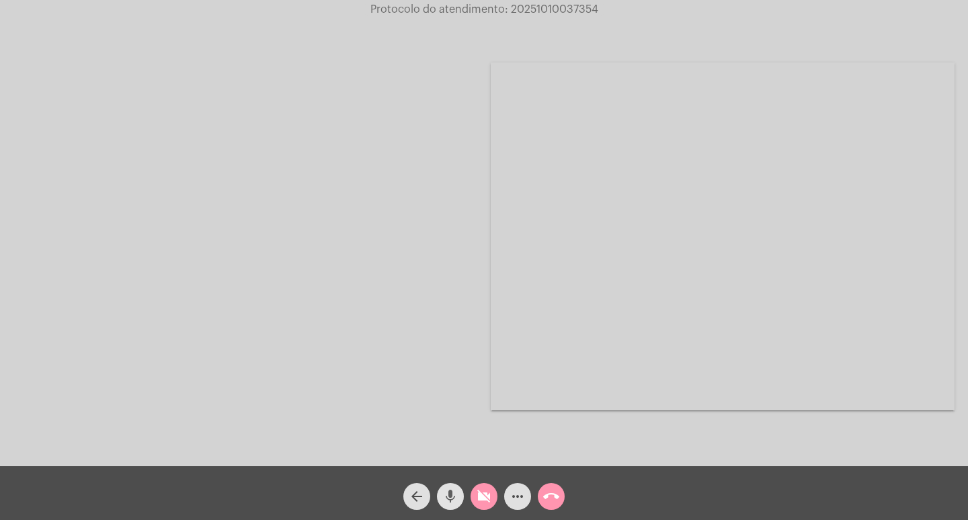
click at [449, 494] on mat-icon "mic" at bounding box center [450, 496] width 16 height 16
click at [556, 493] on mat-icon "call_end" at bounding box center [551, 496] width 16 height 16
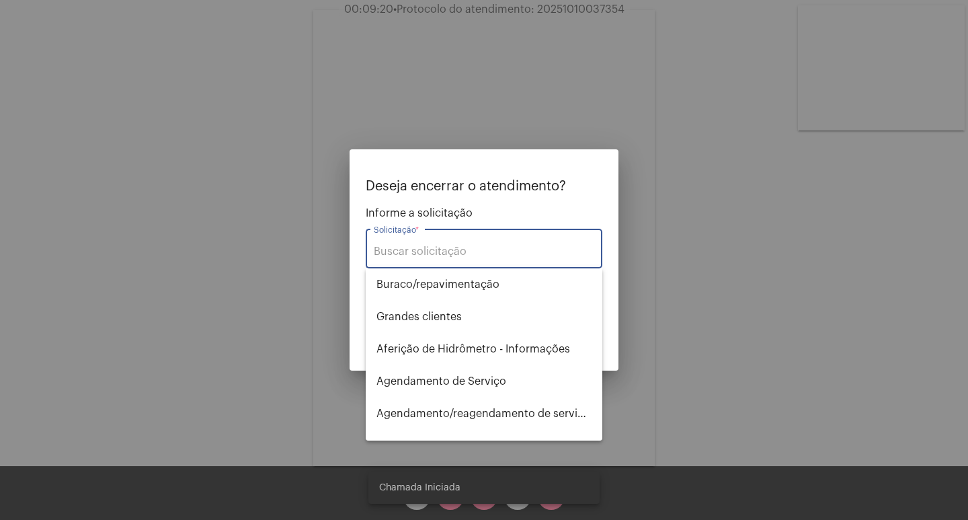
click at [341, 418] on div at bounding box center [484, 260] width 968 height 520
click at [764, 403] on div "Acessando Câmera e Microfone..." at bounding box center [483, 236] width 965 height 466
click at [690, 359] on div "Acessando Câmera e Microfone..." at bounding box center [483, 236] width 965 height 466
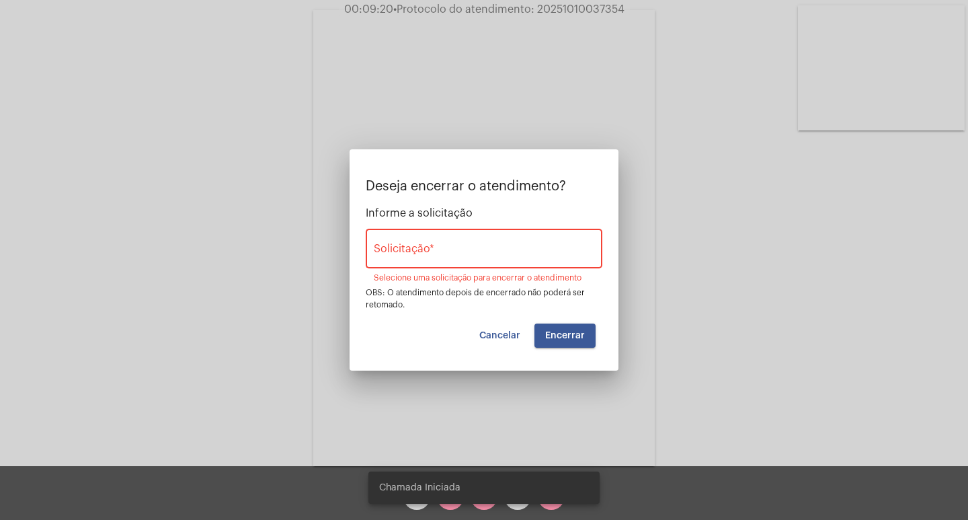
click at [702, 359] on div "Acessando Câmera e Microfone..." at bounding box center [483, 236] width 965 height 466
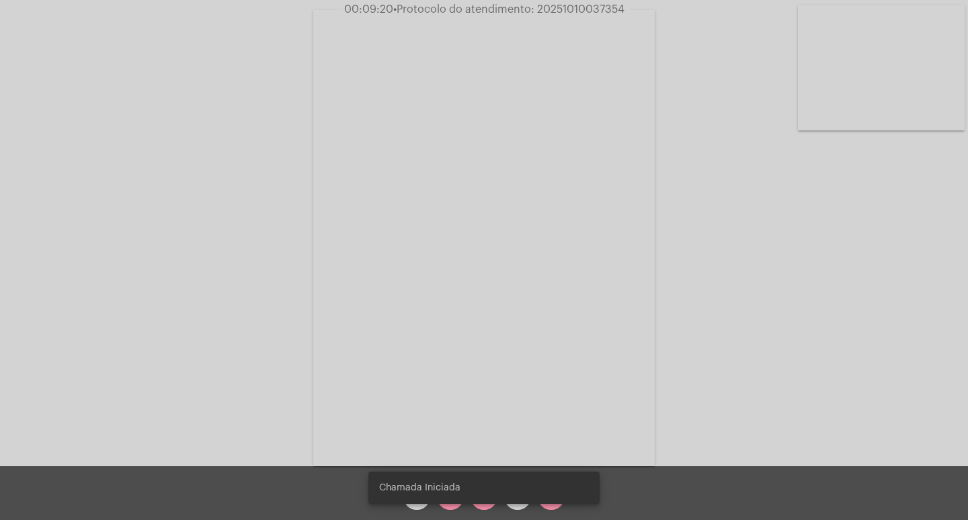
click at [750, 344] on div "Acessando Câmera e Microfone..." at bounding box center [483, 236] width 965 height 466
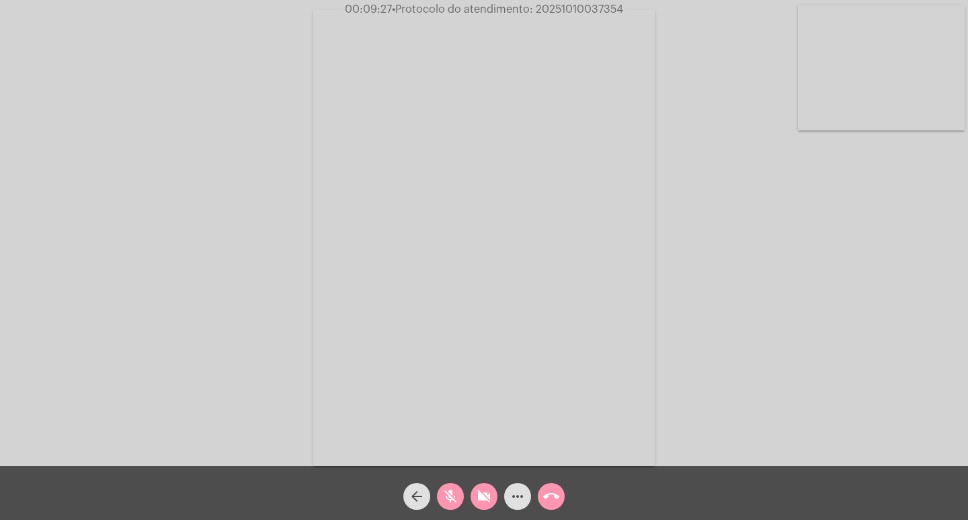
click at [486, 495] on mat-icon "videocam_off" at bounding box center [484, 496] width 16 height 16
drag, startPoint x: 448, startPoint y: 492, endPoint x: 457, endPoint y: 483, distance: 12.8
click at [448, 492] on mat-icon "mic_off" at bounding box center [450, 496] width 16 height 16
click at [808, 401] on div "Acessando Câmera e Microfone..." at bounding box center [483, 236] width 965 height 466
click at [481, 498] on mat-icon "videocam" at bounding box center [484, 496] width 16 height 16
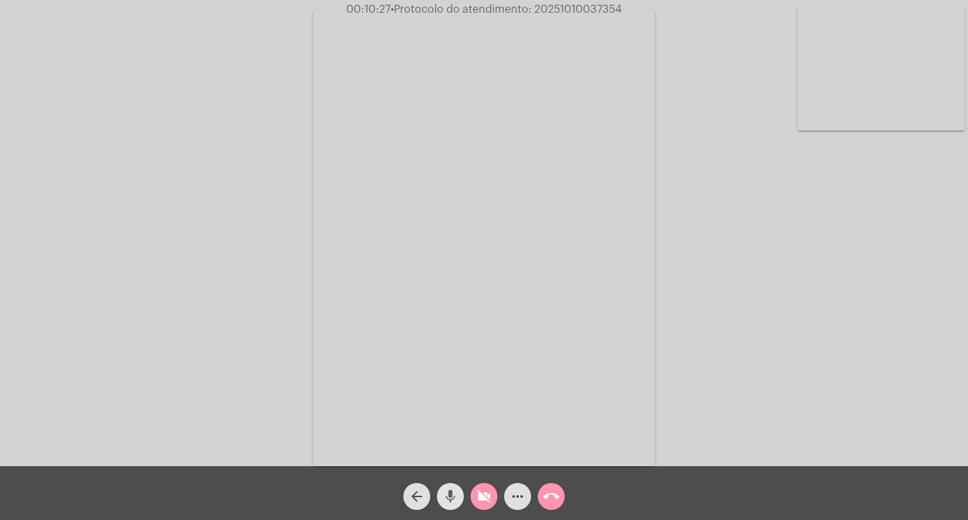
click at [448, 491] on mat-icon "mic" at bounding box center [450, 496] width 16 height 16
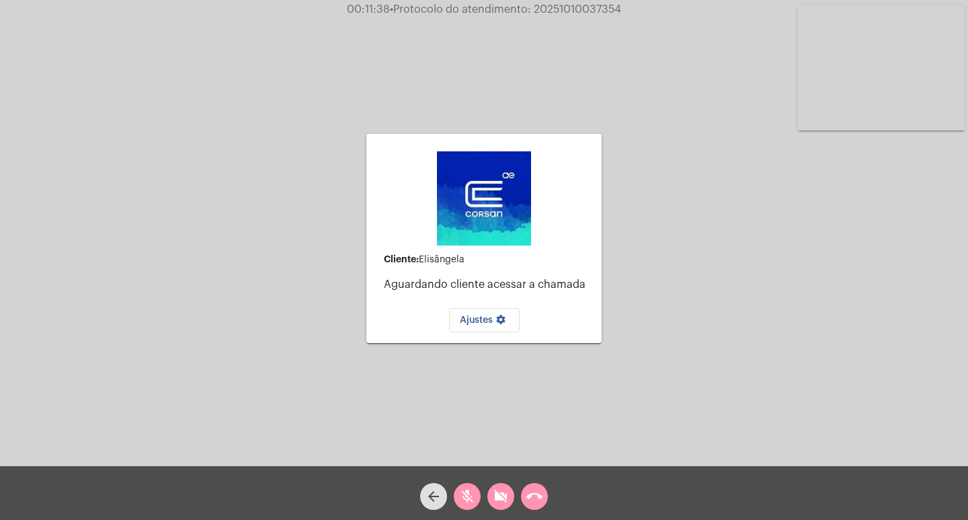
click at [458, 495] on button "mic_off" at bounding box center [467, 496] width 27 height 27
click at [507, 490] on mat-icon "videocam_off" at bounding box center [501, 496] width 16 height 16
click at [436, 492] on mat-icon "arrow_back" at bounding box center [434, 496] width 16 height 16
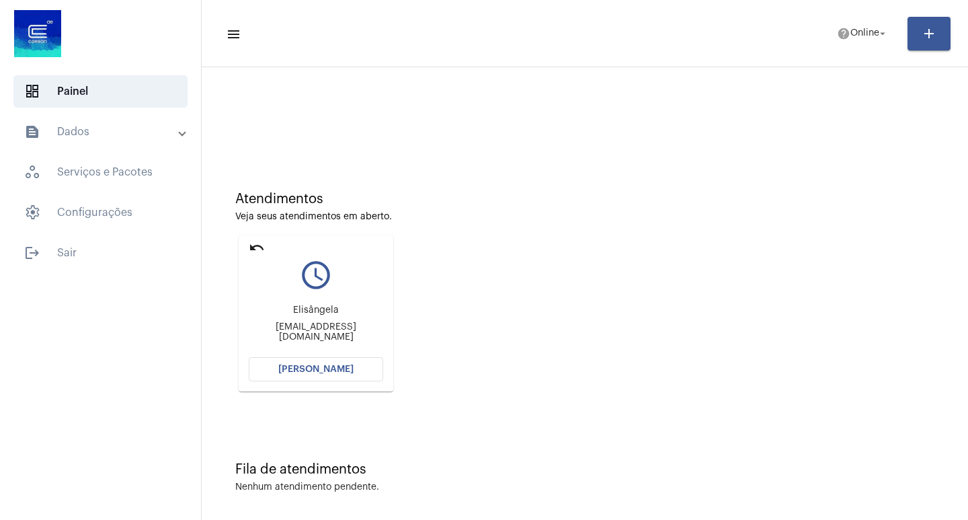
click at [302, 365] on span "[PERSON_NAME]" at bounding box center [315, 368] width 75 height 9
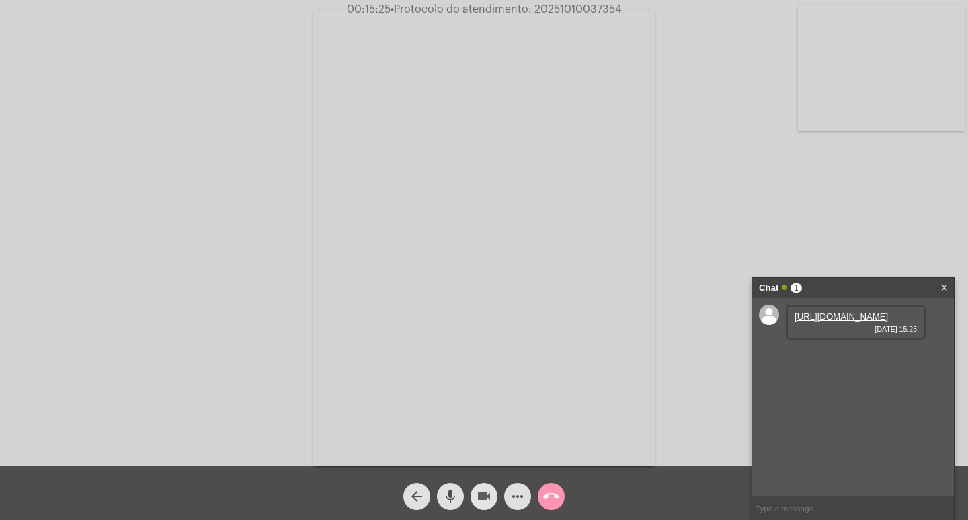
click at [485, 493] on mat-icon "videocam" at bounding box center [484, 496] width 16 height 16
click at [449, 493] on mat-icon "mic" at bounding box center [450, 496] width 16 height 16
click at [456, 497] on mat-icon "mic_off" at bounding box center [450, 496] width 16 height 16
click at [486, 494] on mat-icon "videocam_off" at bounding box center [484, 496] width 16 height 16
click at [487, 494] on mat-icon "videocam" at bounding box center [484, 496] width 16 height 16
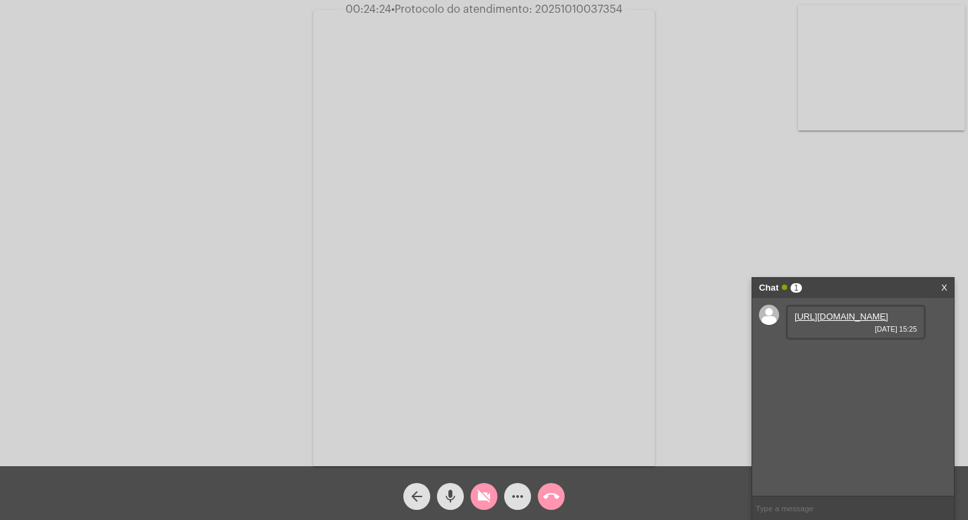
click at [446, 490] on mat-icon "mic" at bounding box center [450, 496] width 16 height 16
click at [485, 495] on mat-icon "videocam_off" at bounding box center [484, 496] width 16 height 16
click at [453, 497] on mat-icon "mic_off" at bounding box center [450, 496] width 16 height 16
click at [483, 496] on mat-icon "videocam" at bounding box center [484, 496] width 16 height 16
click at [451, 492] on mat-icon "mic" at bounding box center [450, 496] width 16 height 16
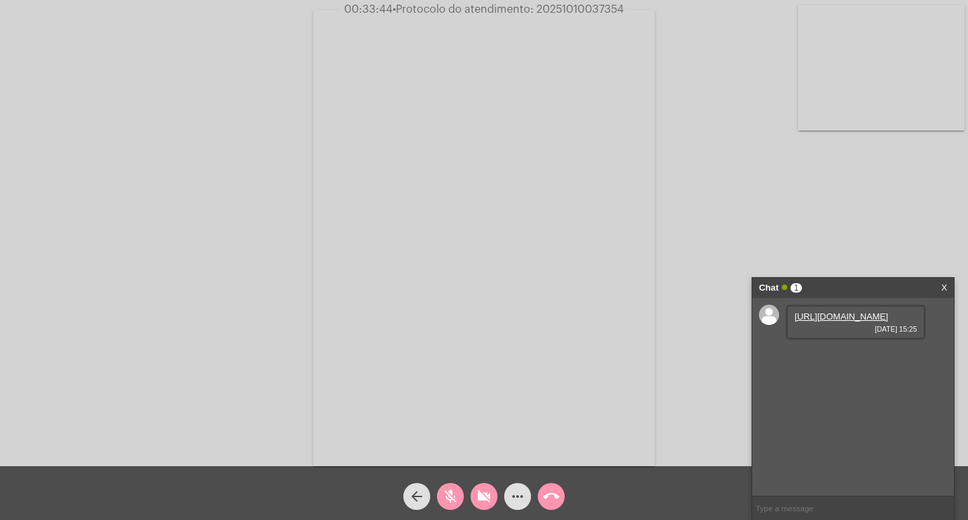
click at [484, 495] on mat-icon "videocam_off" at bounding box center [484, 496] width 16 height 16
click at [449, 491] on mat-icon "mic_off" at bounding box center [450, 496] width 16 height 16
click at [421, 494] on mat-icon "arrow_back" at bounding box center [417, 496] width 16 height 16
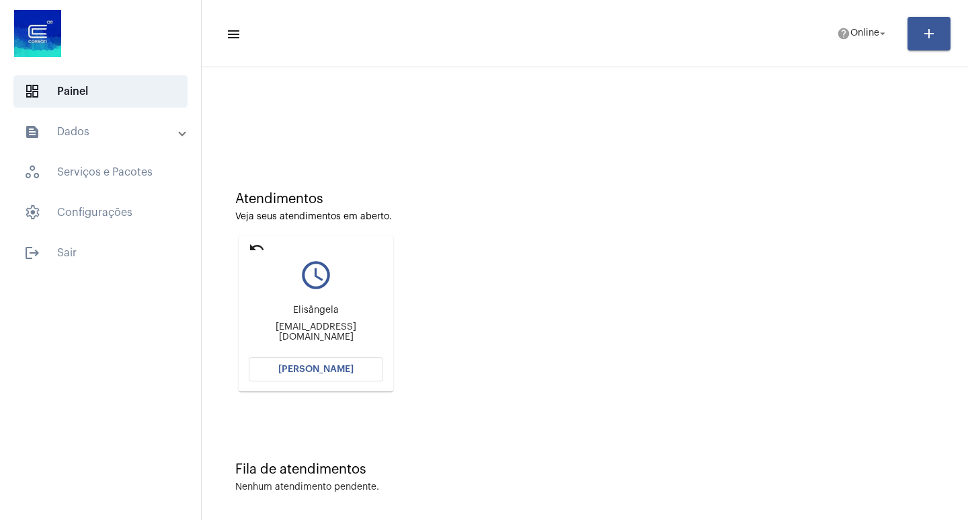
click at [300, 371] on span "[PERSON_NAME]" at bounding box center [315, 368] width 75 height 9
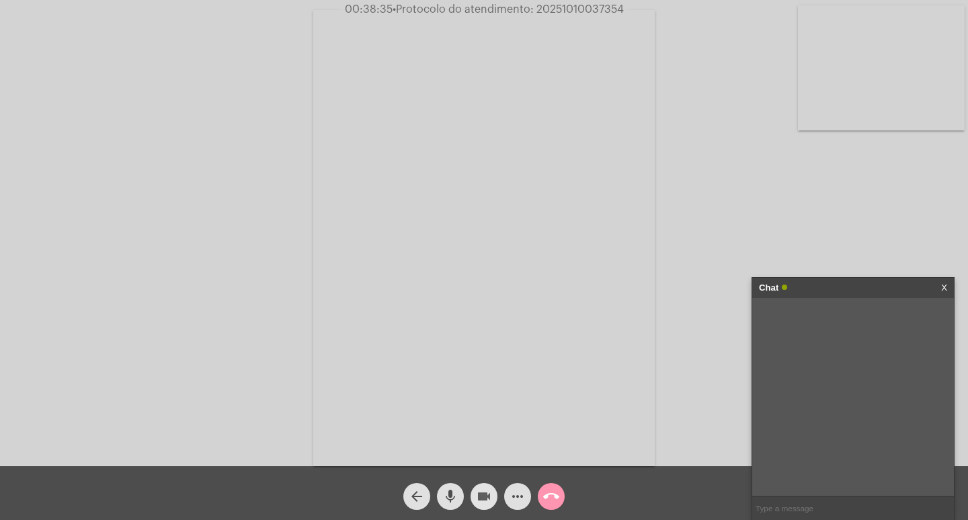
click at [487, 493] on mat-icon "videocam" at bounding box center [484, 496] width 16 height 16
click at [452, 497] on mat-icon "mic" at bounding box center [450, 496] width 16 height 16
click at [454, 494] on mat-icon "mic_off" at bounding box center [450, 496] width 16 height 16
click at [451, 495] on mat-icon "mic" at bounding box center [450, 496] width 16 height 16
click at [451, 495] on mat-icon "mic_off" at bounding box center [450, 496] width 16 height 16
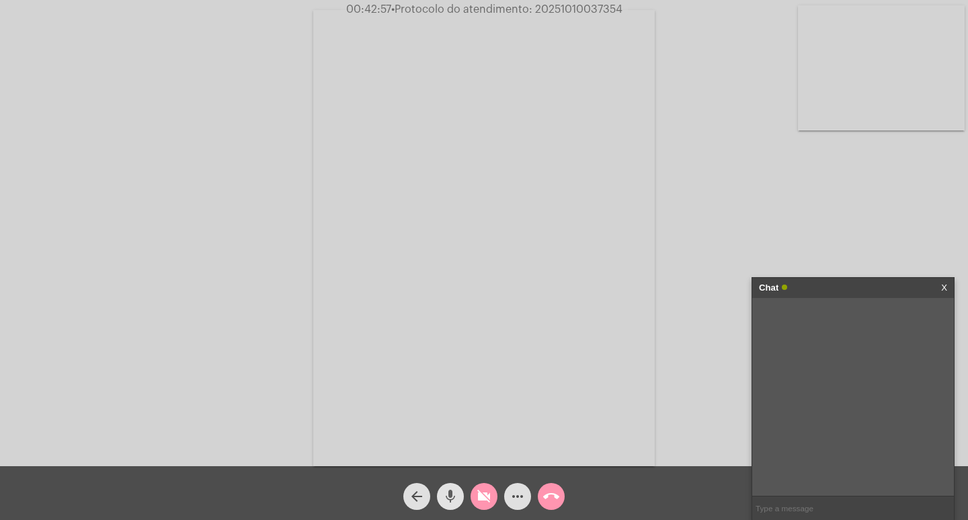
click at [451, 495] on mat-icon "mic" at bounding box center [450, 496] width 16 height 16
click at [452, 495] on mat-icon "mic" at bounding box center [450, 496] width 16 height 16
click at [449, 494] on mat-icon "mic" at bounding box center [450, 496] width 16 height 16
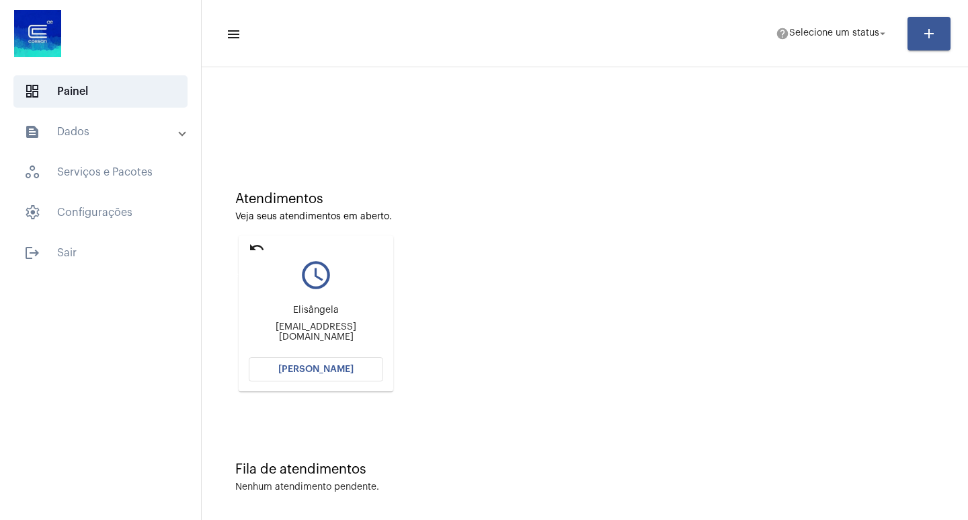
click at [259, 249] on mat-icon "undo" at bounding box center [257, 247] width 16 height 16
click at [257, 245] on mat-icon "undo" at bounding box center [257, 247] width 16 height 16
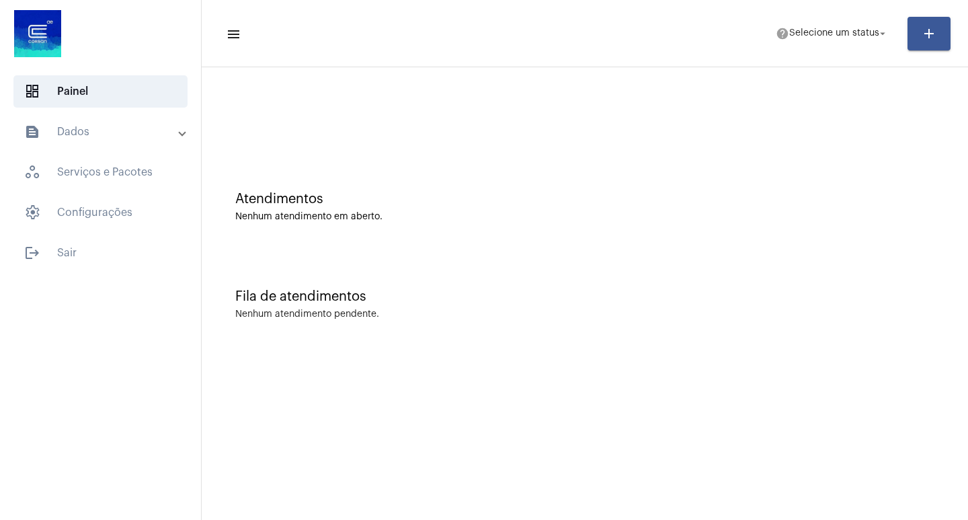
click at [326, 302] on div "Fila de atendimentos" at bounding box center [584, 296] width 699 height 15
click at [448, 266] on div "Fila de atendimentos Nenhum atendimento pendente." at bounding box center [584, 297] width 753 height 97
click at [887, 32] on mat-icon "arrow_drop_down" at bounding box center [883, 34] width 12 height 12
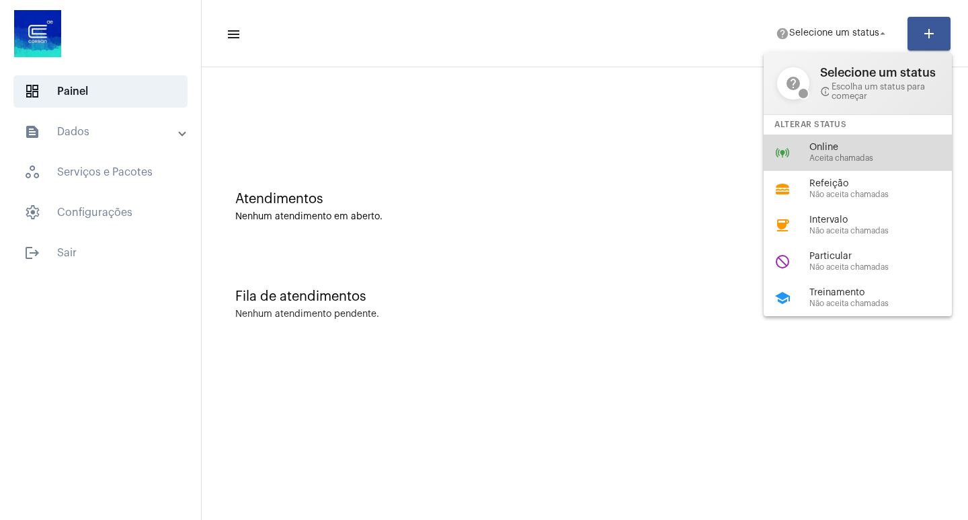
click at [834, 150] on span "Online" at bounding box center [885, 148] width 153 height 10
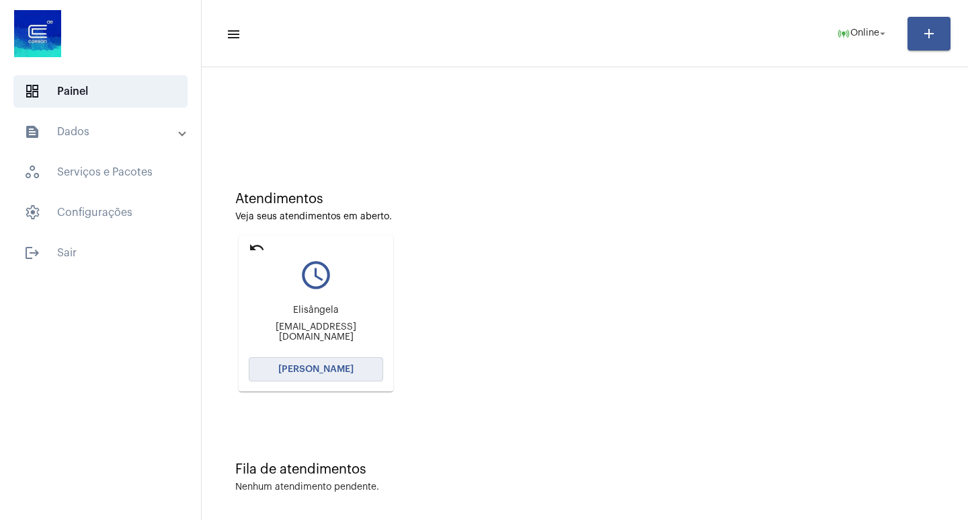
click at [314, 367] on span "[PERSON_NAME]" at bounding box center [315, 368] width 75 height 9
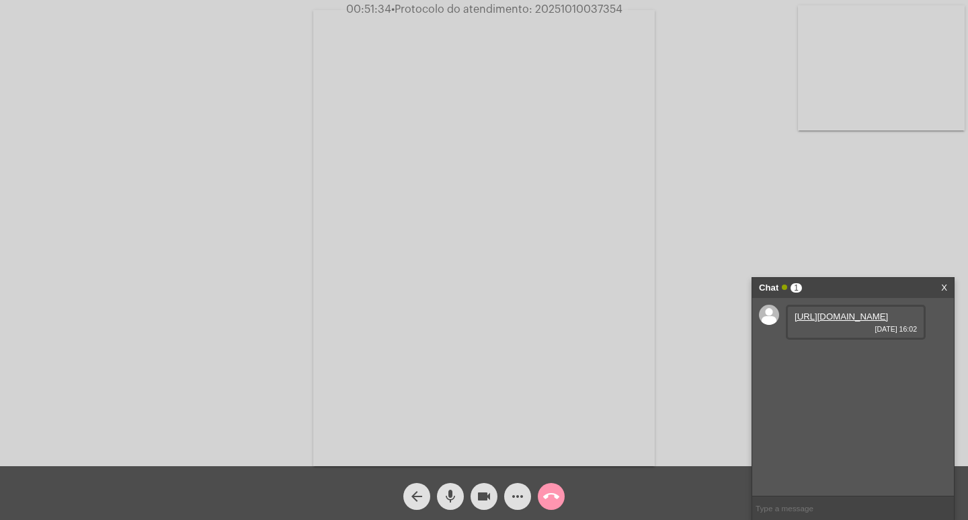
click at [454, 493] on mat-icon "mic" at bounding box center [450, 496] width 16 height 16
click at [481, 487] on span "videocam" at bounding box center [484, 496] width 16 height 27
click at [832, 321] on link "[URL][DOMAIN_NAME]" at bounding box center [841, 316] width 93 height 10
click at [836, 321] on link "[URL][DOMAIN_NAME]" at bounding box center [841, 316] width 93 height 10
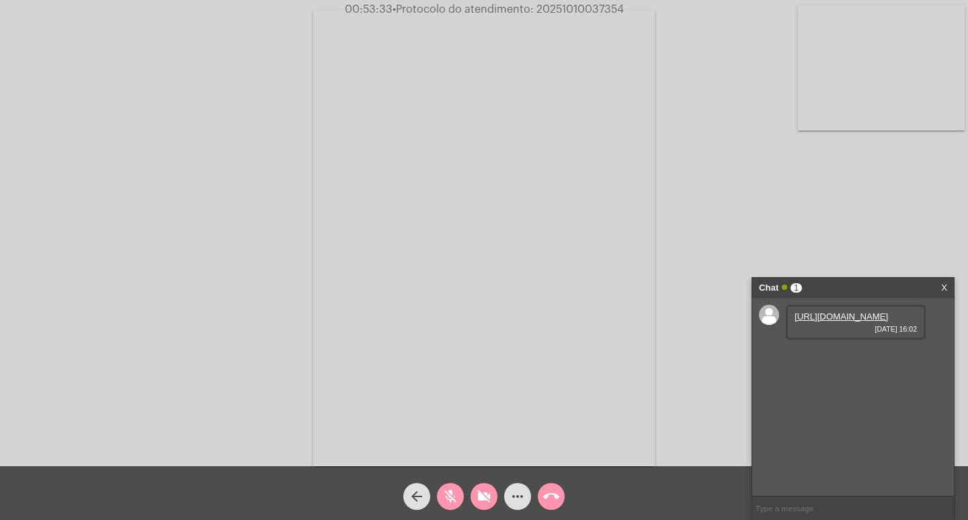
click at [818, 321] on link "[URL][DOMAIN_NAME]" at bounding box center [841, 316] width 93 height 10
click at [481, 493] on mat-icon "videocam_off" at bounding box center [484, 496] width 16 height 16
click at [452, 497] on mat-icon "mic_off" at bounding box center [450, 496] width 16 height 16
click at [452, 497] on mat-icon "mic" at bounding box center [450, 496] width 16 height 16
click at [483, 489] on mat-icon "videocam" at bounding box center [484, 496] width 16 height 16
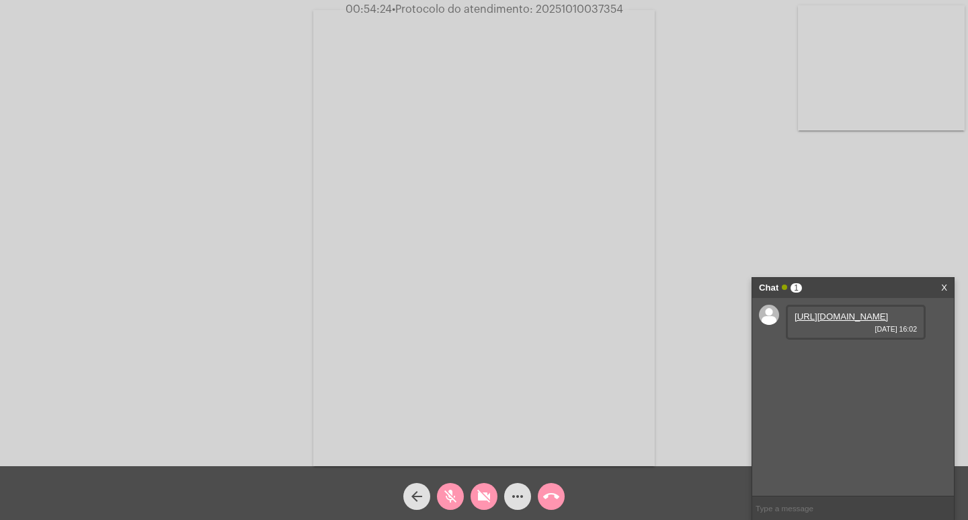
click at [452, 494] on mat-icon "mic_off" at bounding box center [450, 496] width 16 height 16
click at [480, 497] on mat-icon "videocam_off" at bounding box center [484, 496] width 16 height 16
click at [490, 494] on mat-icon "videocam" at bounding box center [484, 496] width 16 height 16
click at [485, 490] on mat-icon "videocam_off" at bounding box center [484, 496] width 16 height 16
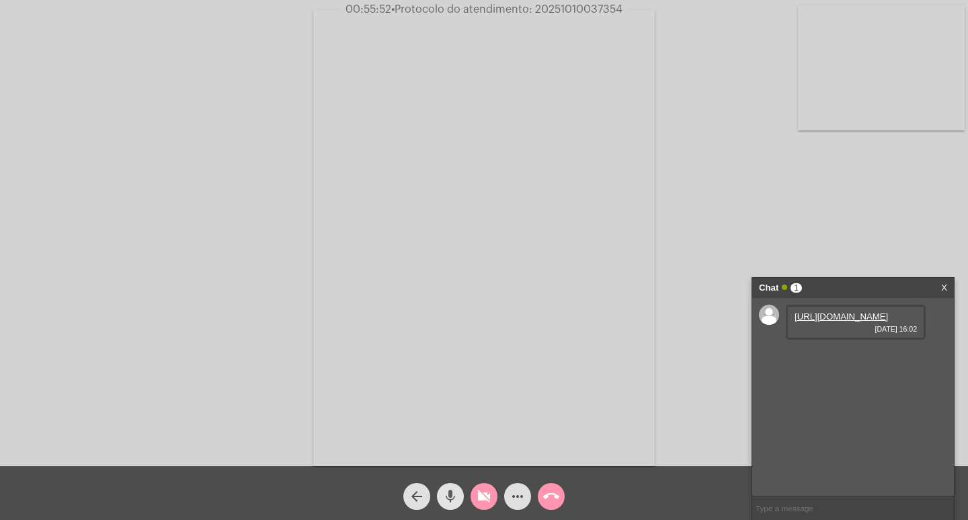
click at [450, 493] on mat-icon "mic" at bounding box center [450, 496] width 16 height 16
click at [419, 497] on mat-icon "arrow_back" at bounding box center [417, 496] width 16 height 16
click at [452, 489] on mat-icon "mic_off" at bounding box center [450, 496] width 16 height 16
click at [486, 493] on mat-icon "videocam_off" at bounding box center [484, 496] width 16 height 16
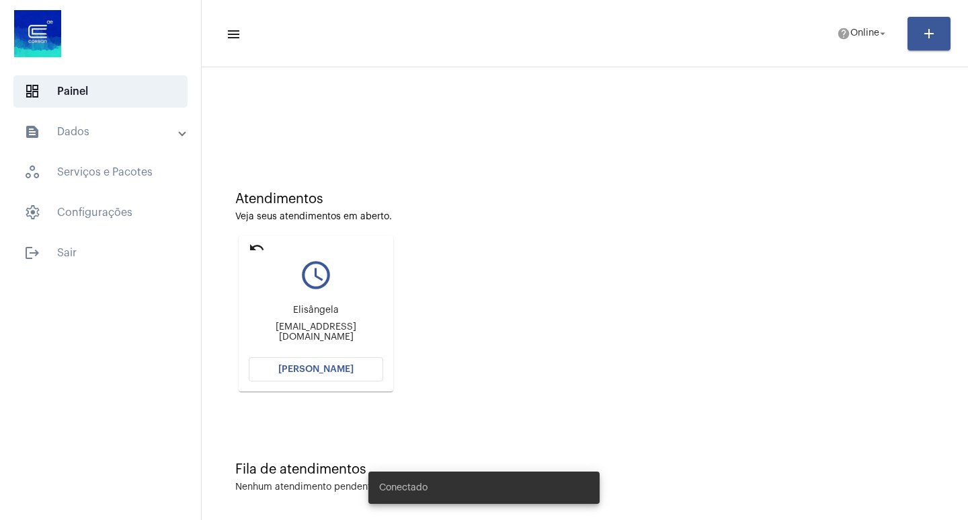
click at [334, 369] on span "[PERSON_NAME]" at bounding box center [315, 368] width 75 height 9
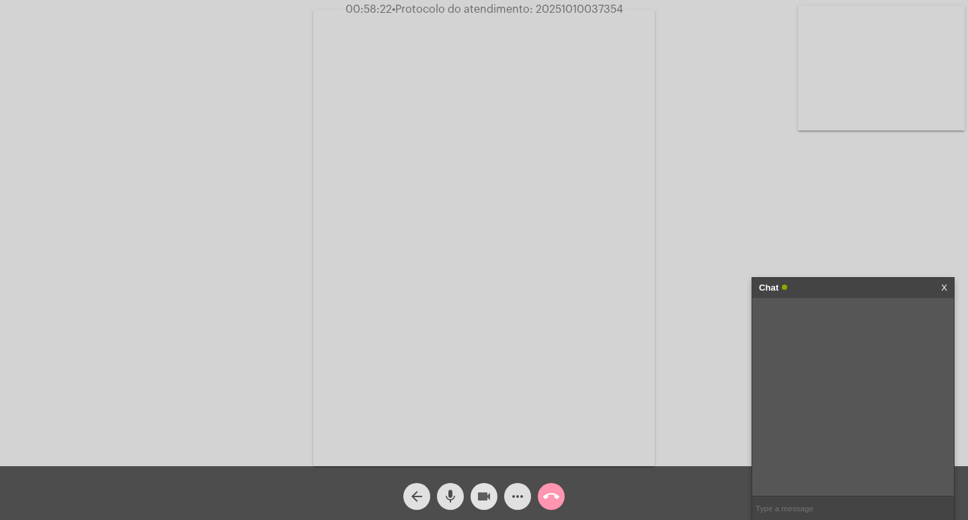
click at [485, 491] on mat-icon "videocam" at bounding box center [484, 496] width 16 height 16
click at [452, 494] on mat-icon "mic" at bounding box center [450, 496] width 16 height 16
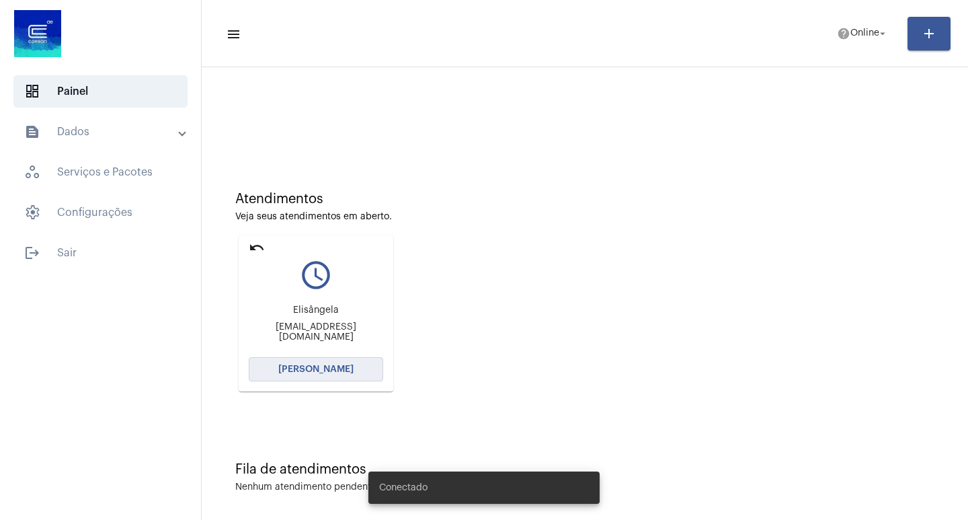
click at [315, 360] on button "[PERSON_NAME]" at bounding box center [316, 369] width 134 height 24
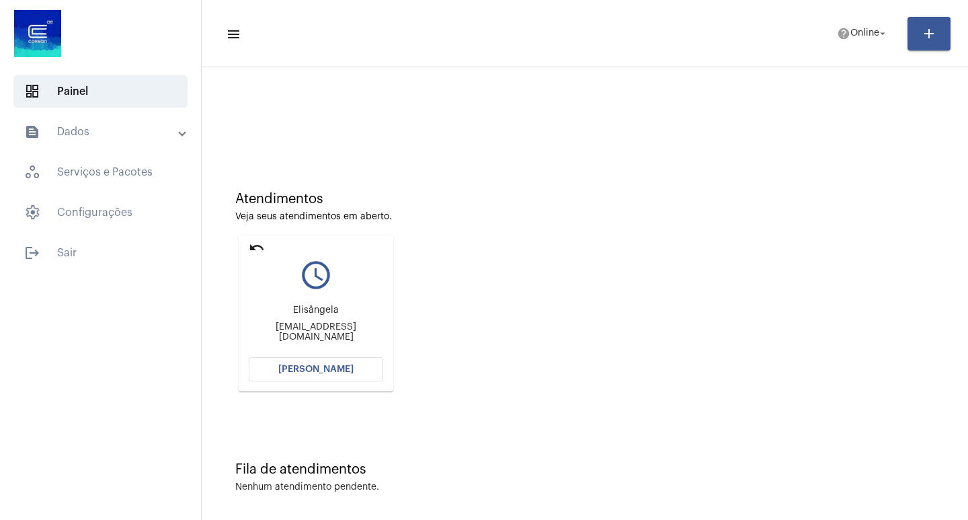
click at [306, 364] on button "[PERSON_NAME]" at bounding box center [316, 369] width 134 height 24
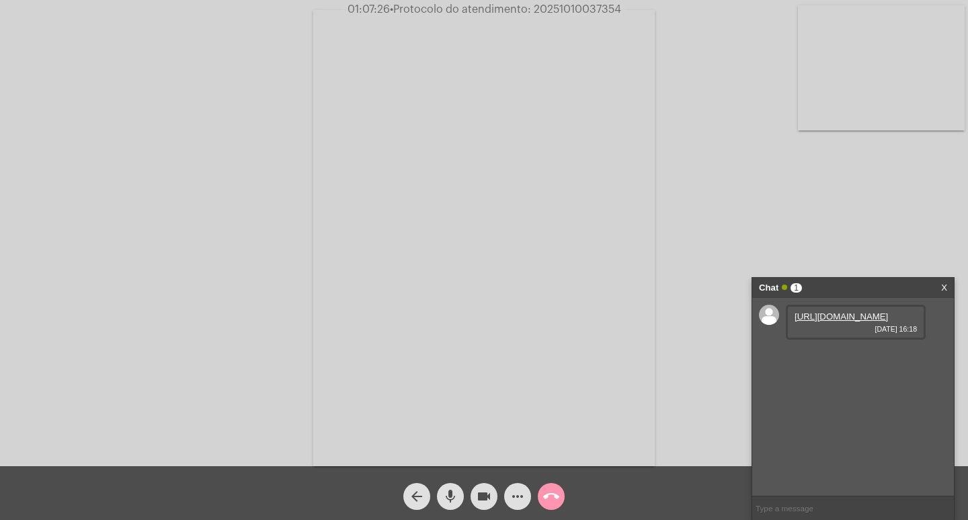
click at [165, 62] on div "Acessando Câmera e Microfone..." at bounding box center [483, 236] width 965 height 466
click at [277, 382] on div "Acessando Câmera e Microfone..." at bounding box center [483, 236] width 965 height 466
click at [453, 496] on mat-icon "mic" at bounding box center [450, 496] width 16 height 16
click at [422, 492] on mat-icon "arrow_back" at bounding box center [417, 496] width 16 height 16
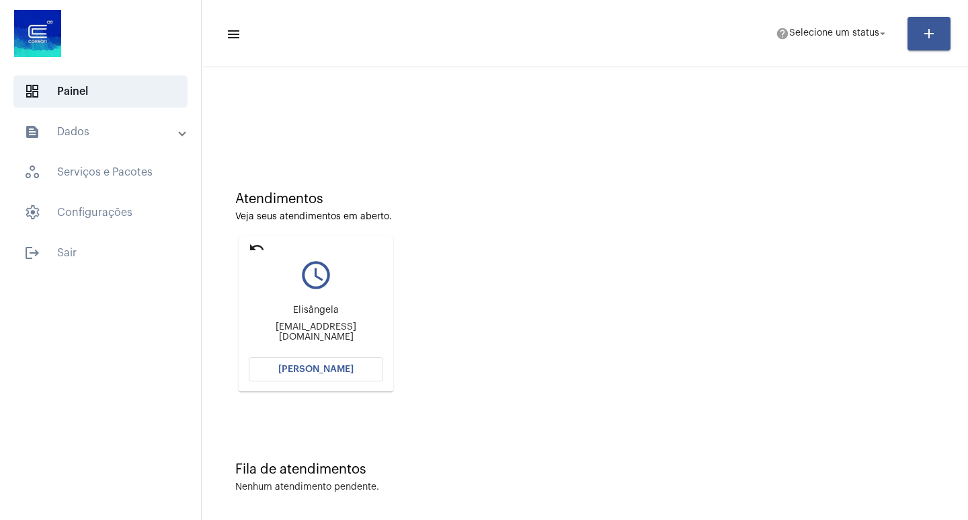
click at [294, 366] on span "[PERSON_NAME]" at bounding box center [315, 368] width 75 height 9
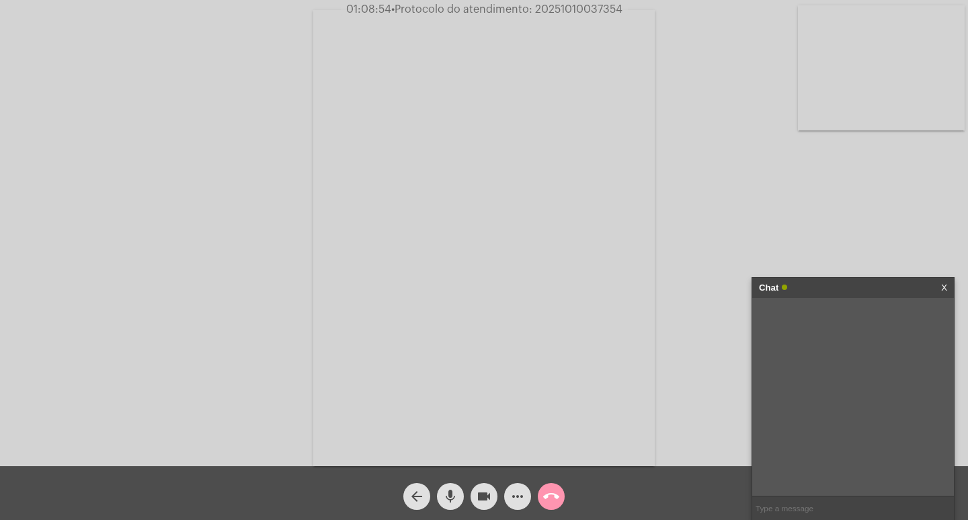
click at [454, 495] on mat-icon "mic" at bounding box center [450, 496] width 16 height 16
click at [481, 493] on mat-icon "videocam" at bounding box center [484, 496] width 16 height 16
click at [488, 493] on mat-icon "videocam_off" at bounding box center [484, 496] width 16 height 16
click at [454, 491] on mat-icon "mic_off" at bounding box center [450, 496] width 16 height 16
click at [413, 494] on mat-icon "arrow_back" at bounding box center [417, 496] width 16 height 16
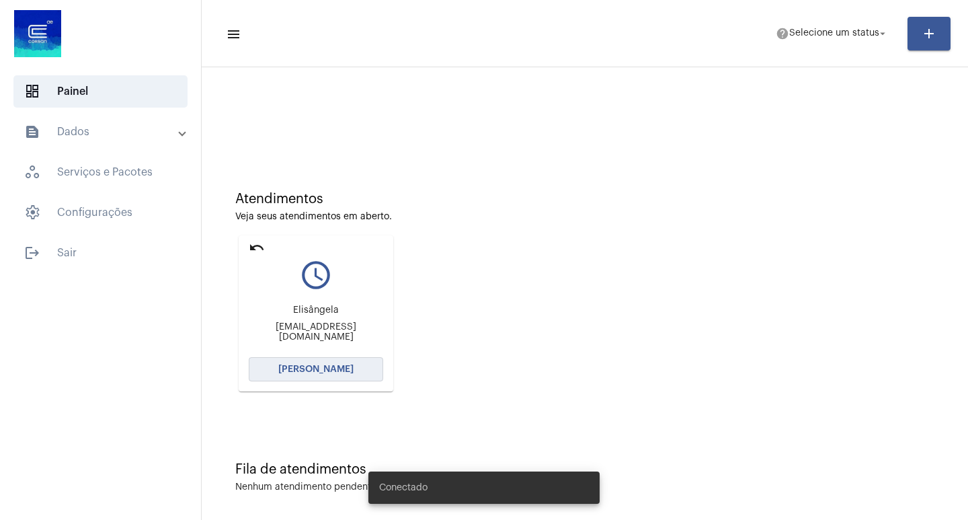
click at [318, 363] on button "[PERSON_NAME]" at bounding box center [316, 369] width 134 height 24
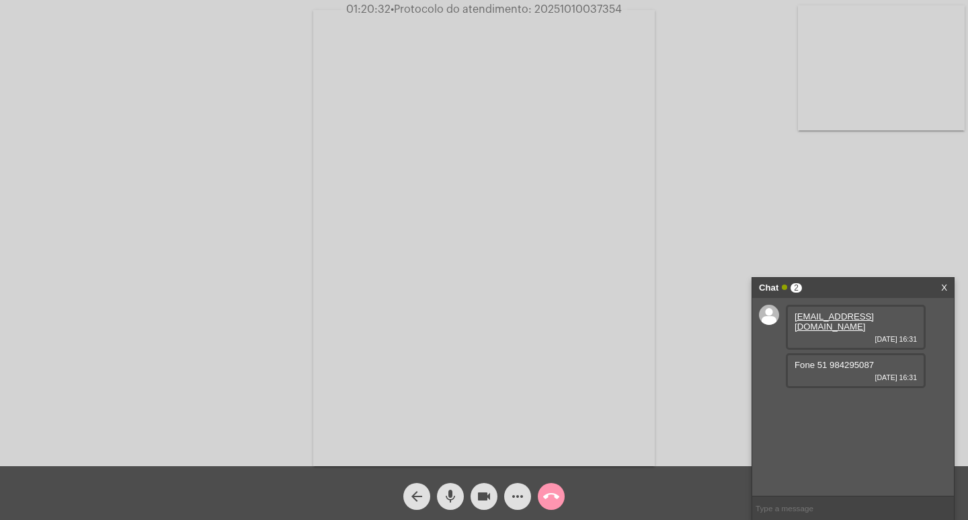
click at [450, 499] on mat-icon "mic" at bounding box center [450, 496] width 16 height 16
click at [452, 491] on mat-icon "mic_off" at bounding box center [450, 496] width 16 height 16
click at [484, 495] on mat-icon "videocam" at bounding box center [484, 496] width 16 height 16
click at [448, 495] on mat-icon "mic" at bounding box center [450, 496] width 16 height 16
click at [448, 495] on mat-icon "mic_off" at bounding box center [450, 496] width 16 height 16
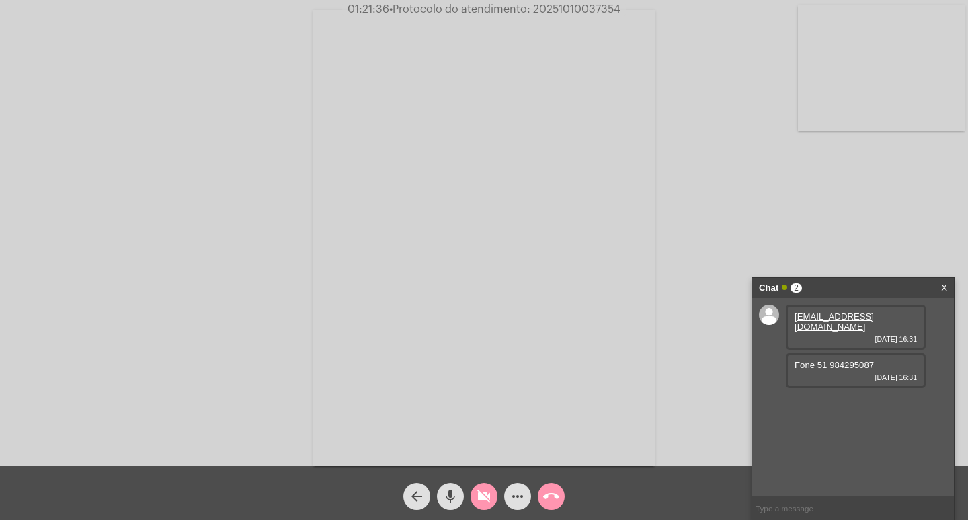
click at [483, 495] on mat-icon "videocam_off" at bounding box center [484, 496] width 16 height 16
click at [482, 493] on mat-icon "videocam" at bounding box center [484, 496] width 16 height 16
click at [455, 490] on mat-icon "mic" at bounding box center [450, 496] width 16 height 16
click at [555, 490] on mat-icon "call_end" at bounding box center [551, 496] width 16 height 16
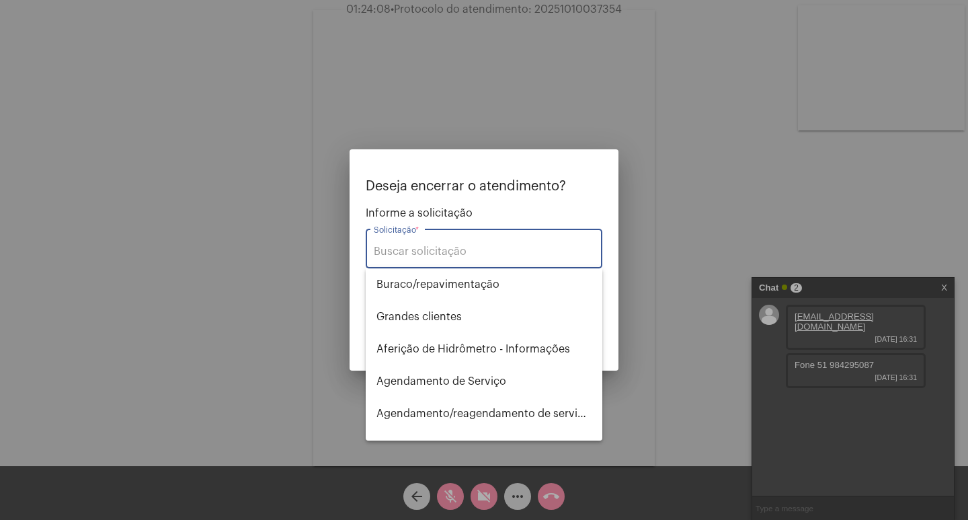
click at [423, 247] on input "Solicitação *" at bounding box center [484, 251] width 220 height 12
type input "I"
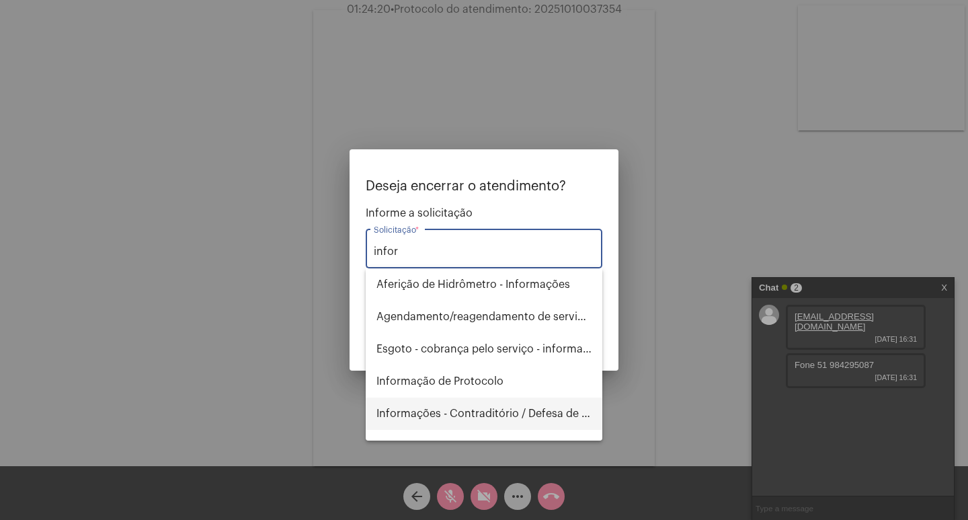
scroll to position [118, 0]
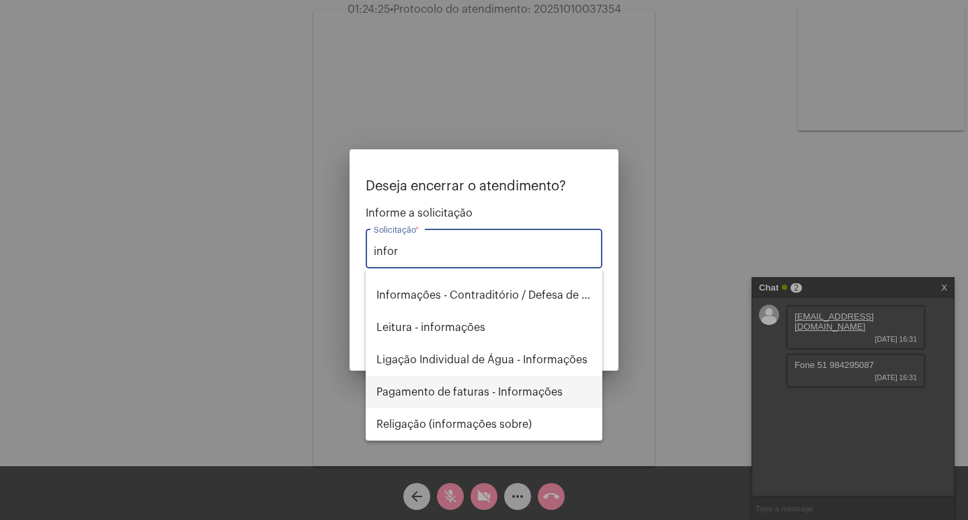
click at [520, 393] on span "Pagamento de faturas - Informações" at bounding box center [483, 392] width 215 height 32
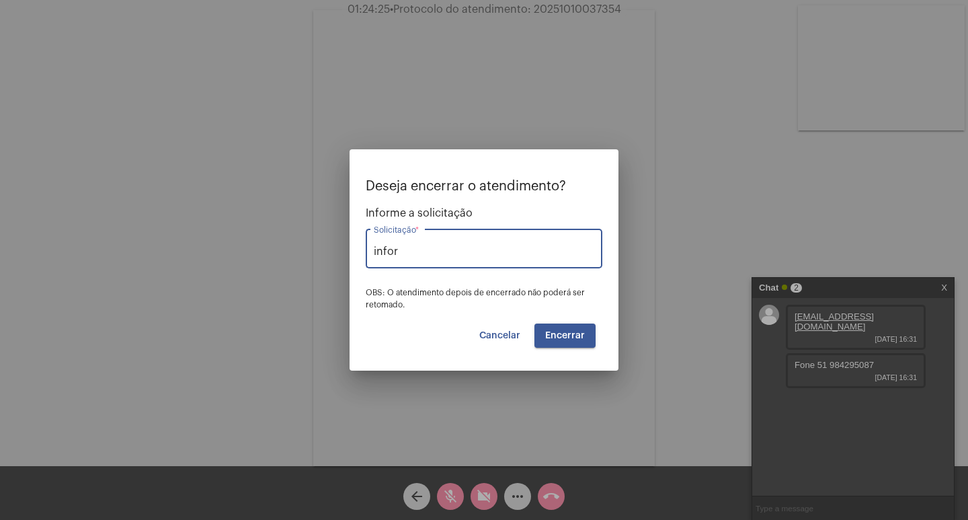
type input "Pagamento de faturas - Informações"
click at [560, 335] on span "Encerrar" at bounding box center [565, 335] width 40 height 9
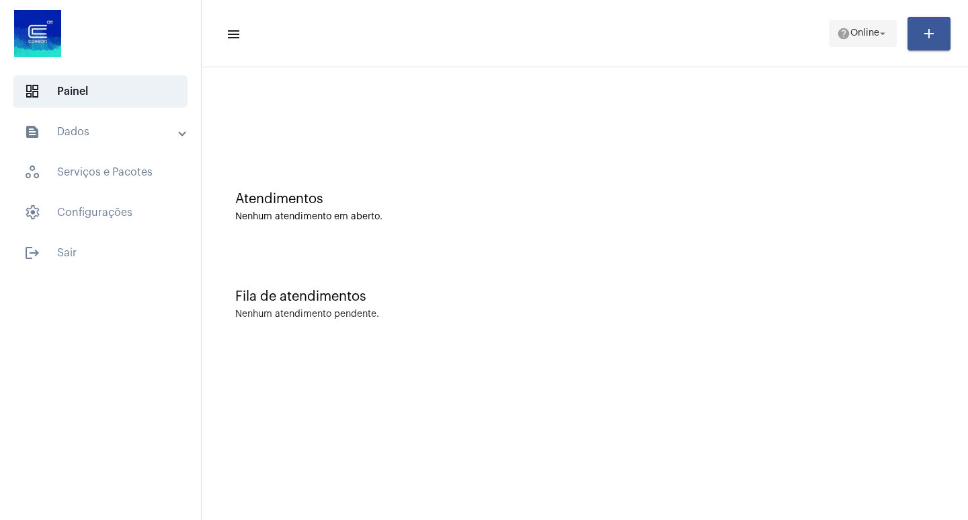
click at [887, 34] on mat-icon "arrow_drop_down" at bounding box center [883, 34] width 12 height 12
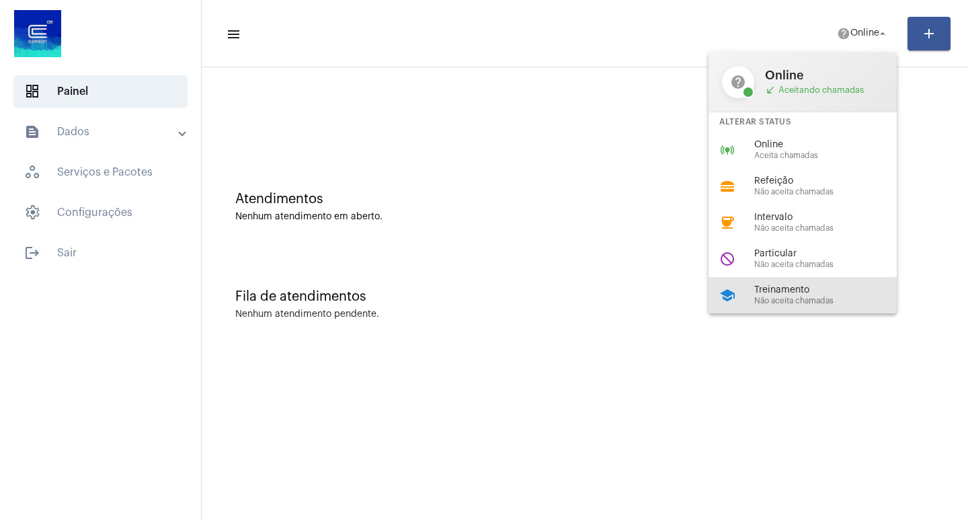
drag, startPoint x: 799, startPoint y: 290, endPoint x: 783, endPoint y: 290, distance: 15.5
click at [798, 290] on span "Treinamento" at bounding box center [830, 290] width 153 height 10
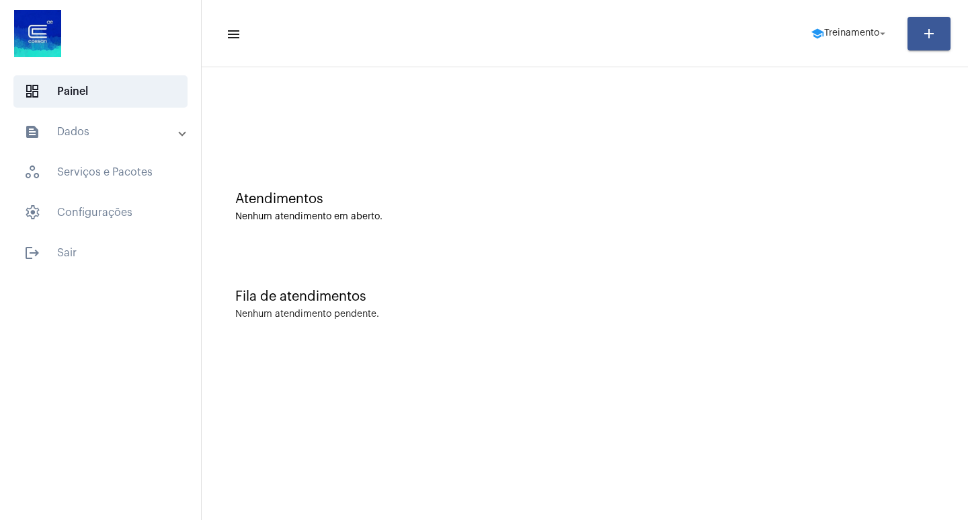
click at [176, 132] on mat-panel-title "text_snippet_outlined Dados" at bounding box center [101, 132] width 155 height 16
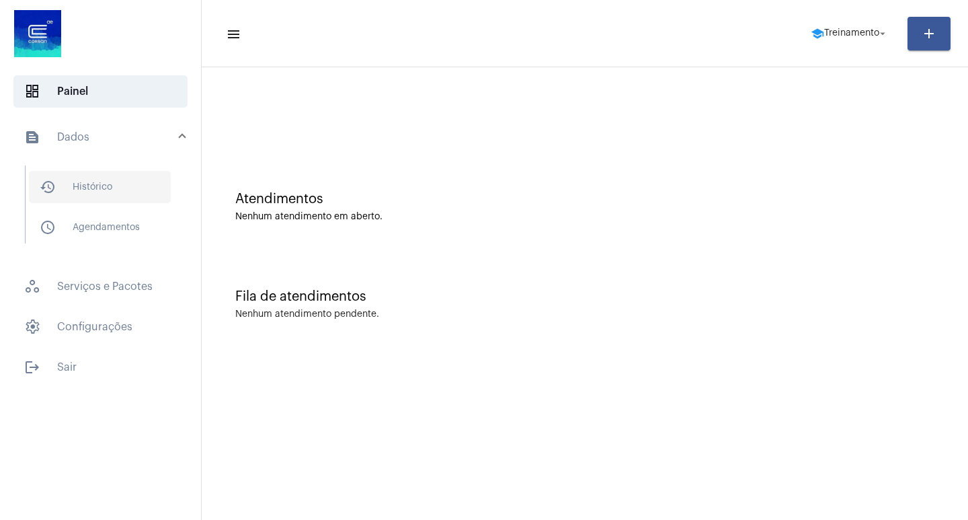
click at [101, 188] on span "history_outlined Histórico" at bounding box center [100, 187] width 142 height 32
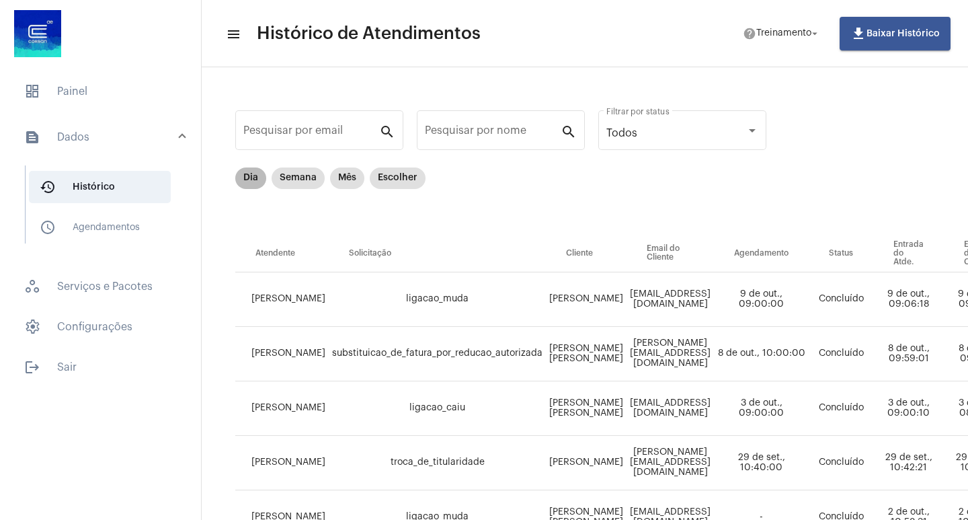
click at [250, 186] on mat-chip "Dia" at bounding box center [250, 178] width 31 height 22
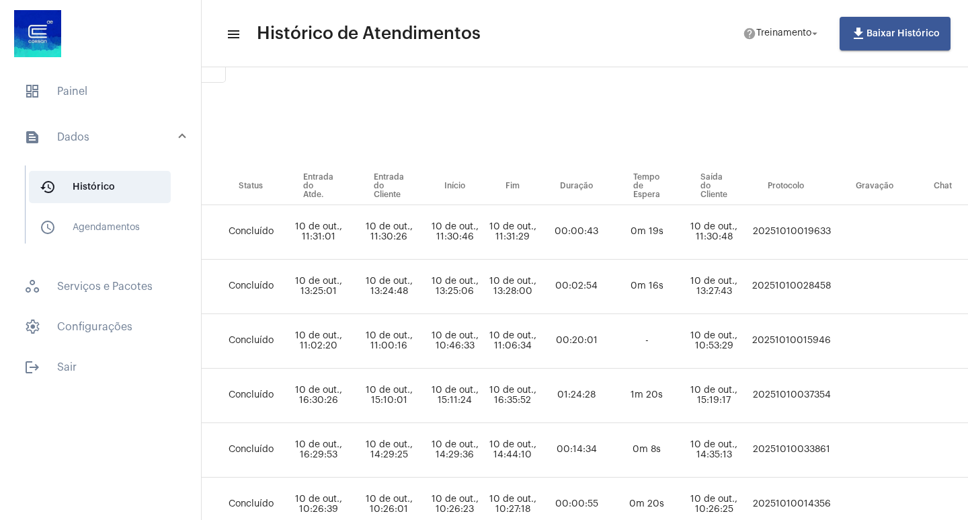
scroll to position [67, 545]
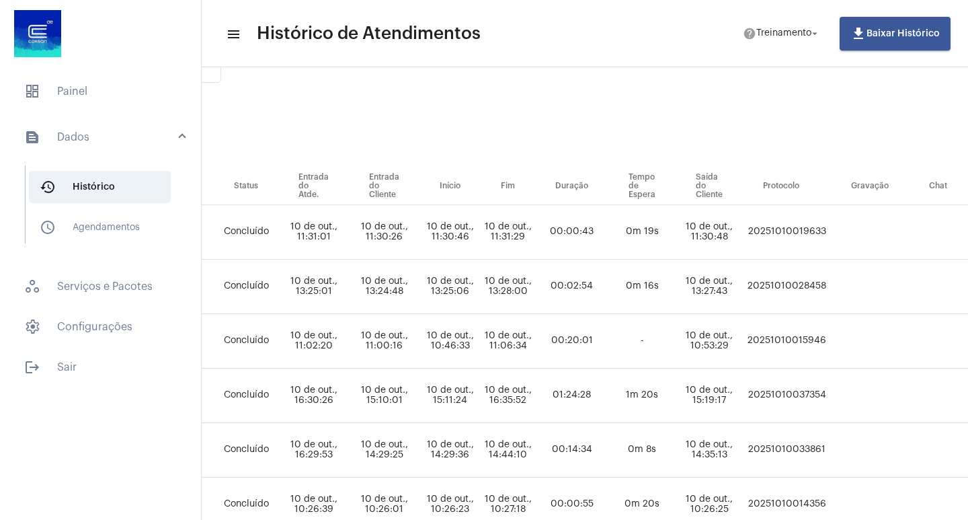
drag, startPoint x: 858, startPoint y: 392, endPoint x: 780, endPoint y: 399, distance: 77.6
click at [780, 399] on td "20251010037354" at bounding box center [787, 395] width 88 height 54
copy td "20251010037354"
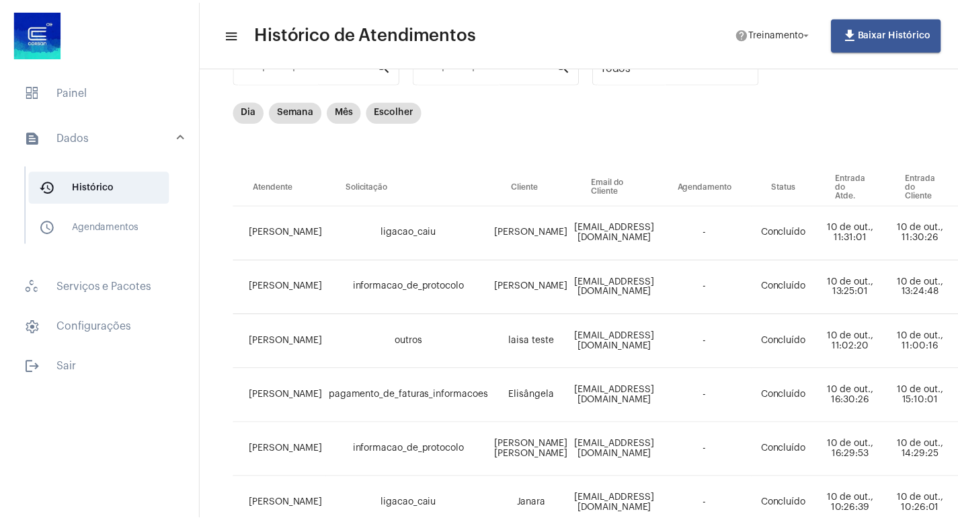
scroll to position [0, 0]
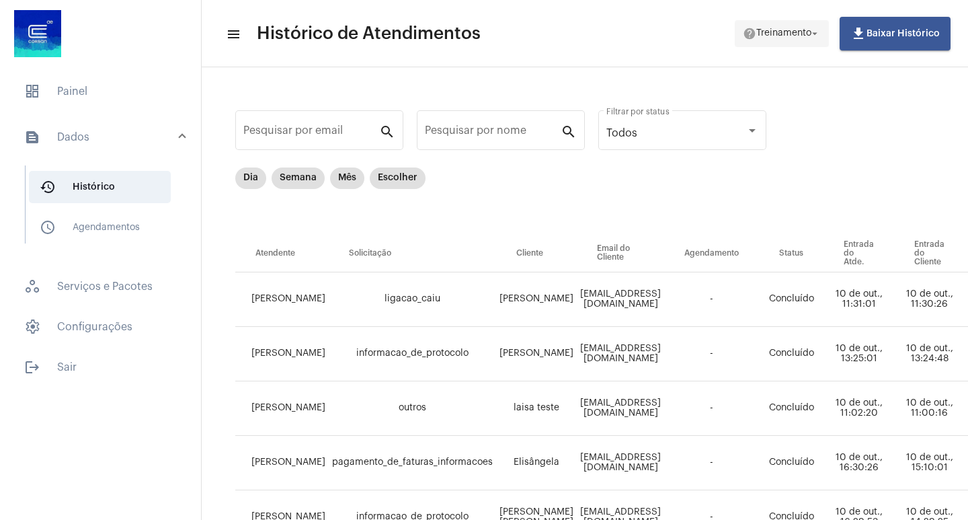
click at [816, 34] on mat-icon "arrow_drop_down" at bounding box center [815, 34] width 12 height 12
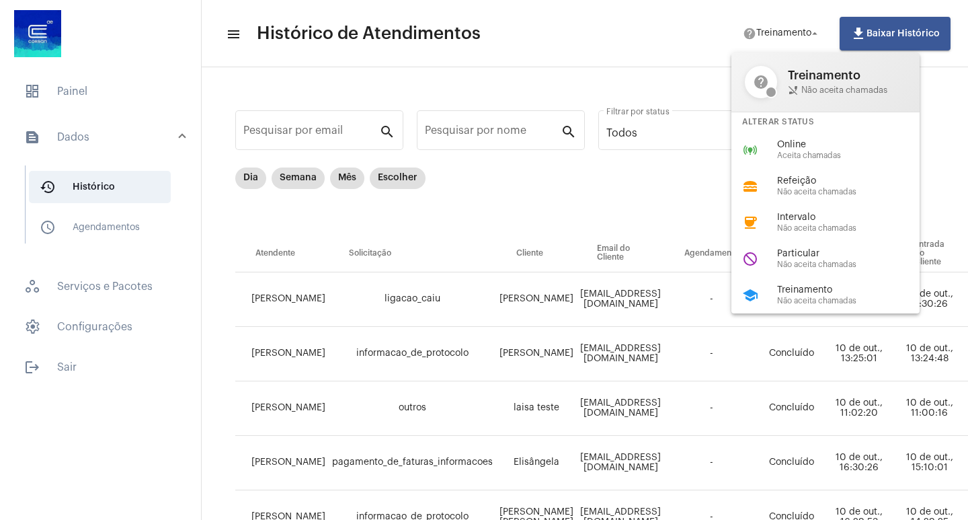
click at [63, 366] on div at bounding box center [484, 260] width 968 height 520
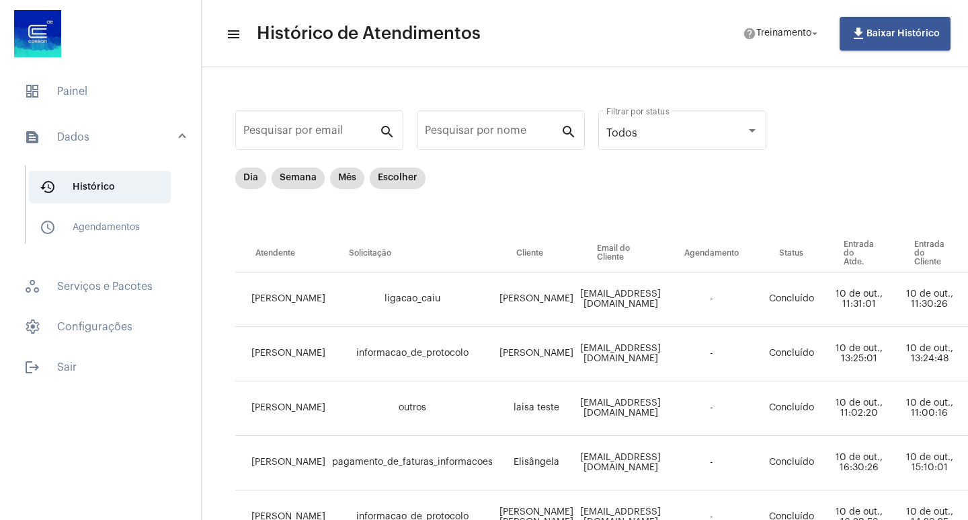
click at [63, 366] on span "logout Sair" at bounding box center [100, 367] width 174 height 32
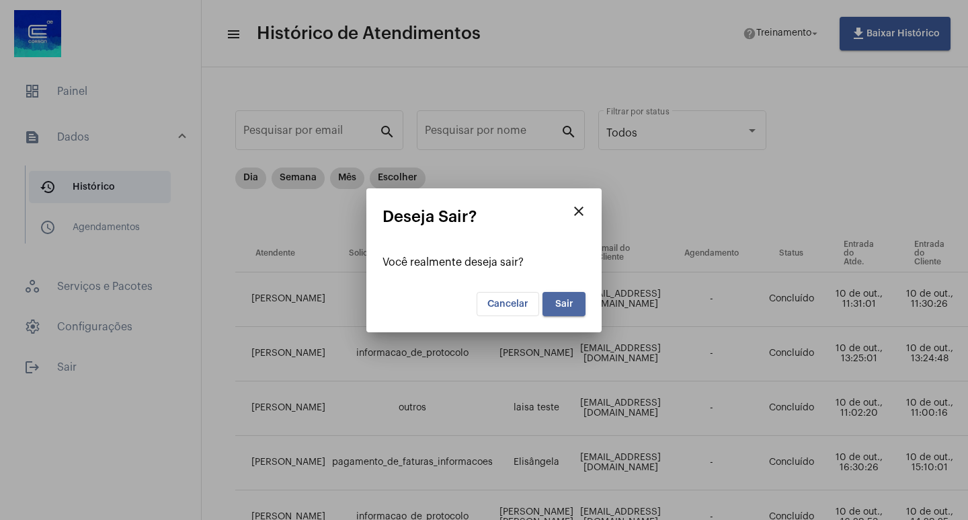
click at [565, 308] on span "Sair" at bounding box center [564, 303] width 18 height 9
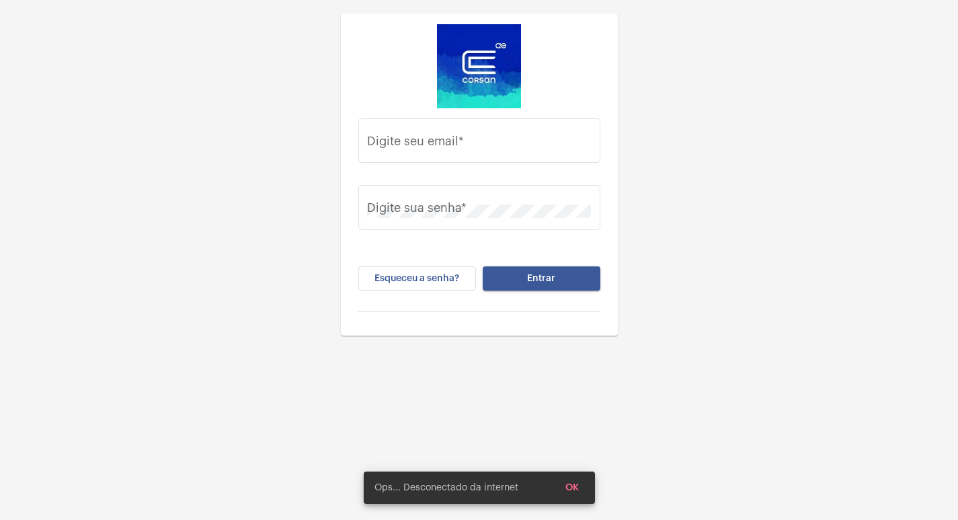
type input "gisele.vieira@operacaocorsan.com.br"
